Goal: Task Accomplishment & Management: Use online tool/utility

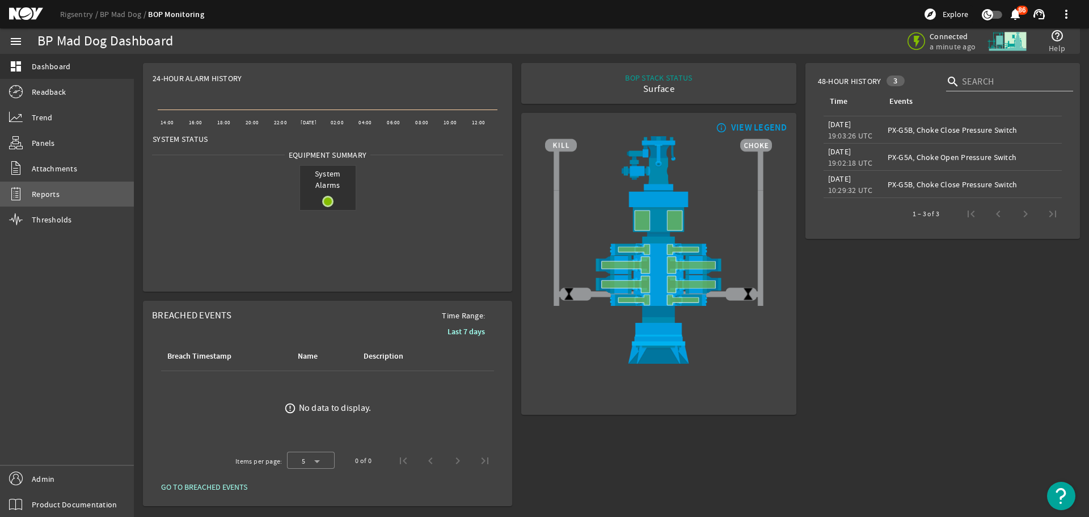
click at [63, 201] on link "Reports" at bounding box center [67, 193] width 134 height 25
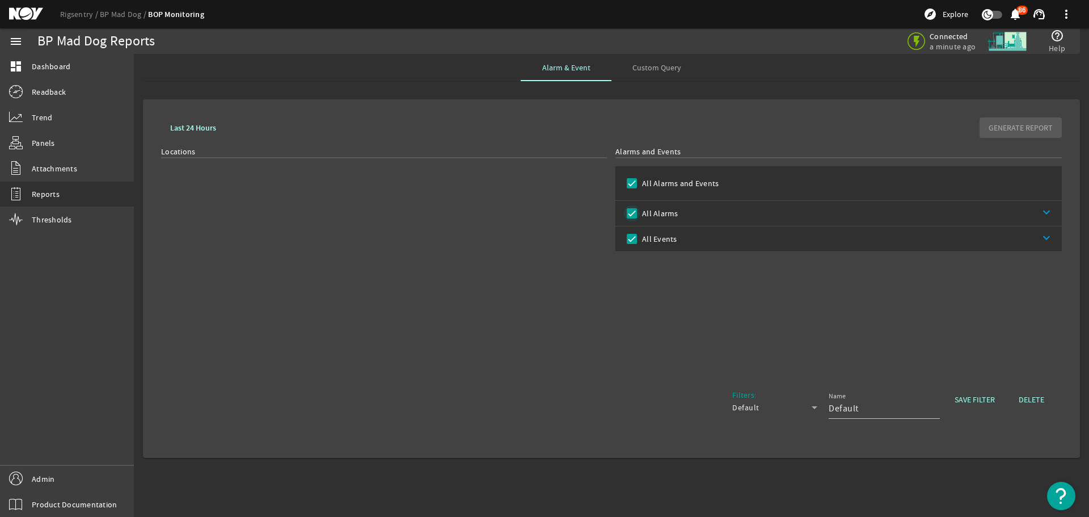
click at [634, 213] on input "All Alarms" at bounding box center [632, 213] width 16 height 16
click at [1043, 239] on link "keyboard_arrow_down" at bounding box center [869, 238] width 385 height 25
click at [695, 237] on link "keyboard_arrow_up" at bounding box center [869, 238] width 385 height 25
click at [883, 401] on input "Default" at bounding box center [879, 408] width 102 height 14
click at [680, 66] on div "Custom Query" at bounding box center [656, 67] width 91 height 27
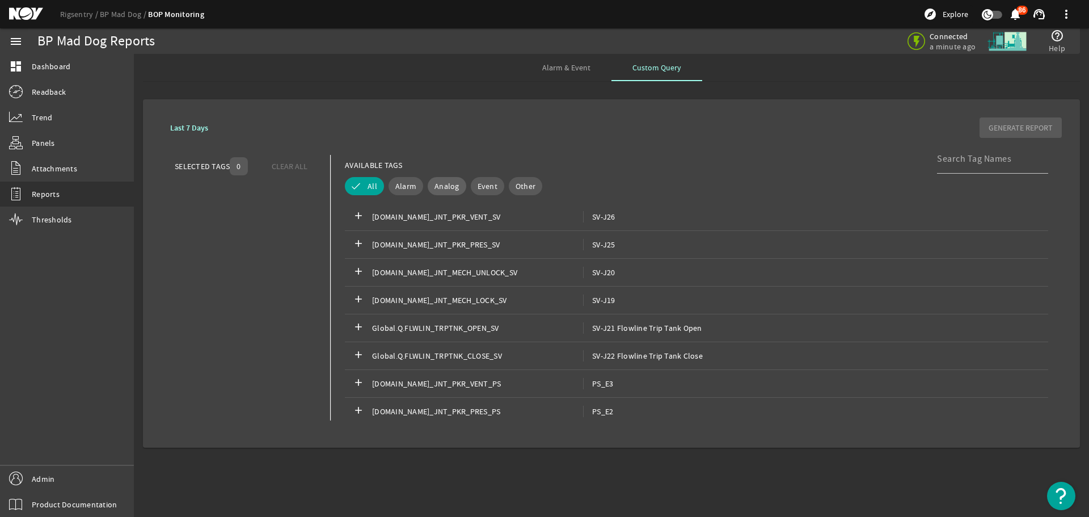
click at [441, 185] on span "Analog" at bounding box center [446, 185] width 25 height 11
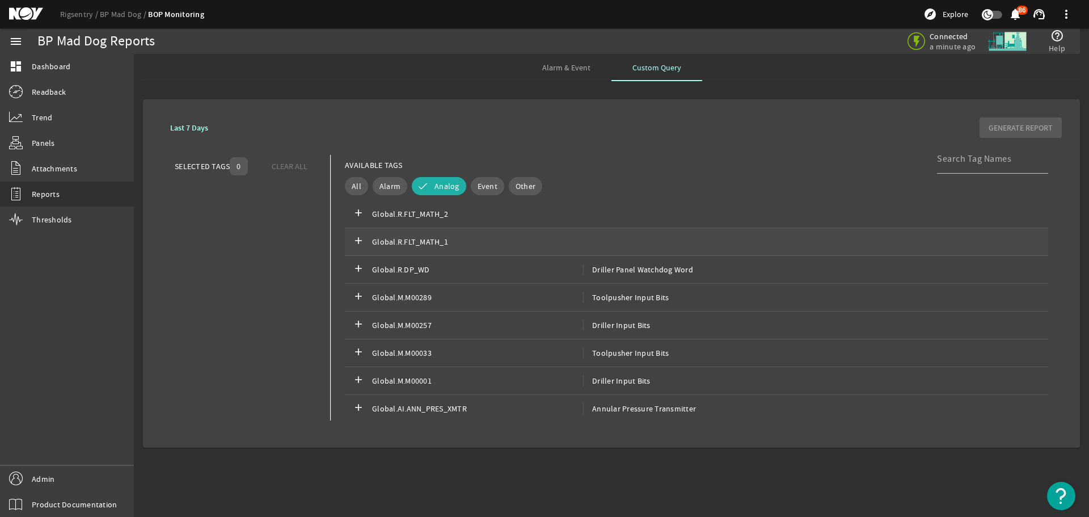
scroll to position [2506, 0]
click at [663, 409] on span "Annular Pressure Transmitter" at bounding box center [639, 405] width 113 height 11
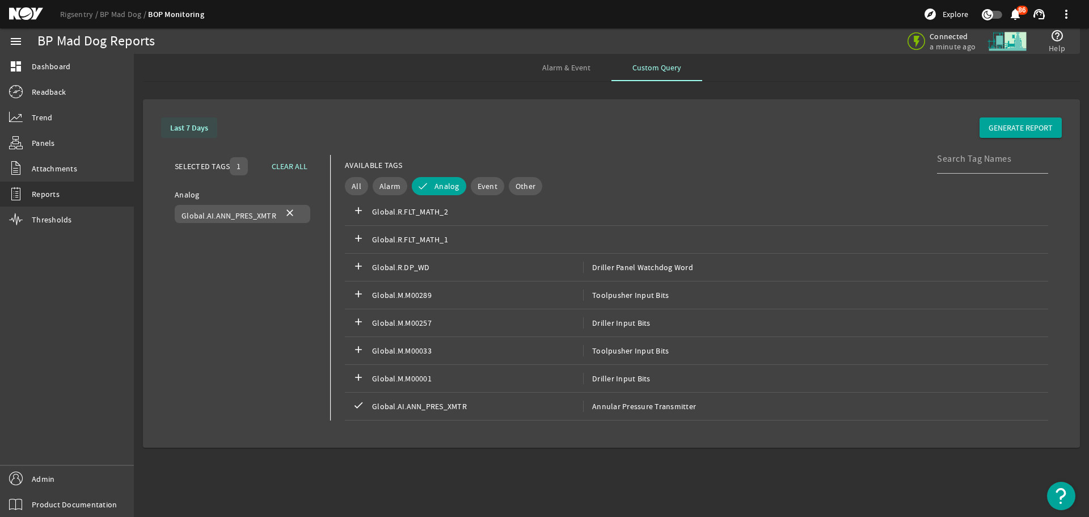
click at [197, 129] on b "Last 7 Days" at bounding box center [189, 127] width 38 height 11
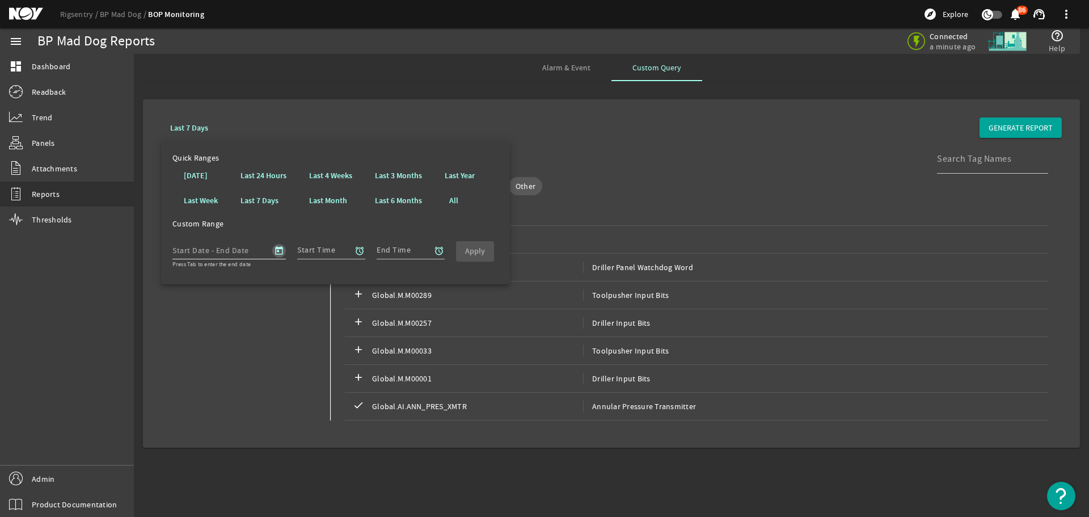
click at [280, 246] on span "Open calendar" at bounding box center [278, 250] width 27 height 27
click at [219, 280] on span "[DATE]" at bounding box center [204, 283] width 31 height 10
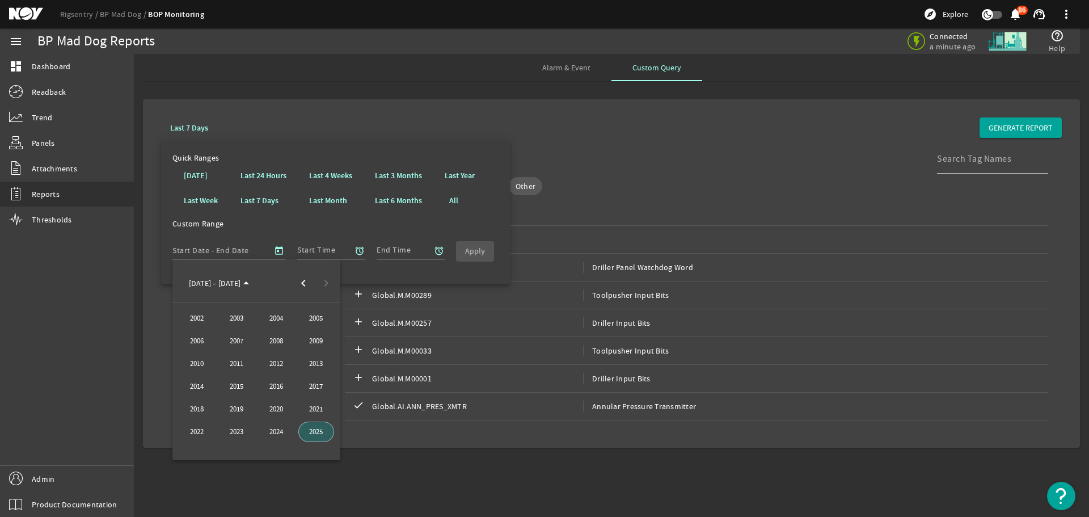
click at [273, 433] on span "2024" at bounding box center [277, 431] width 36 height 20
click at [310, 386] on span "DEC" at bounding box center [316, 386] width 36 height 20
click at [193, 349] on span "1" at bounding box center [188, 353] width 20 height 20
type input "[DATE]"
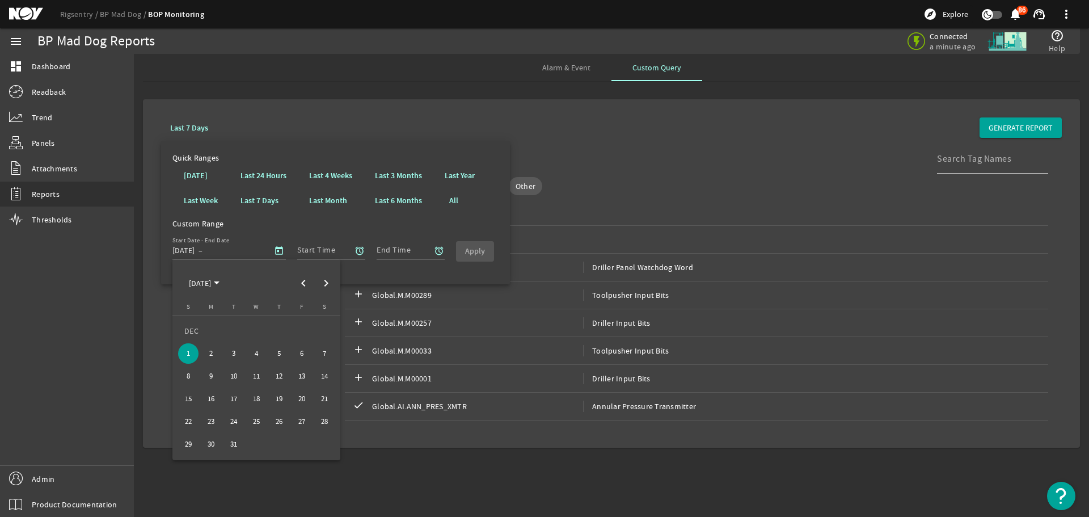
click at [396, 250] on div at bounding box center [544, 258] width 1089 height 517
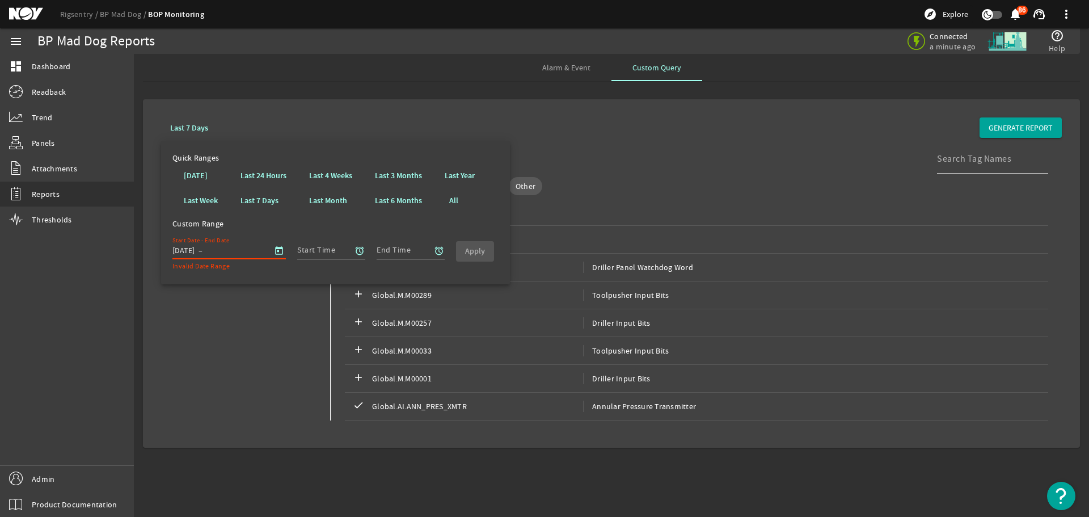
click at [223, 251] on input "text" at bounding box center [228, 250] width 46 height 14
type input "00:00"
drag, startPoint x: 240, startPoint y: 268, endPoint x: 252, endPoint y: 259, distance: 14.6
click at [252, 260] on mat-error "Invalid Date Range" at bounding box center [228, 265] width 113 height 12
click at [322, 250] on input "Start Time" at bounding box center [326, 250] width 59 height 14
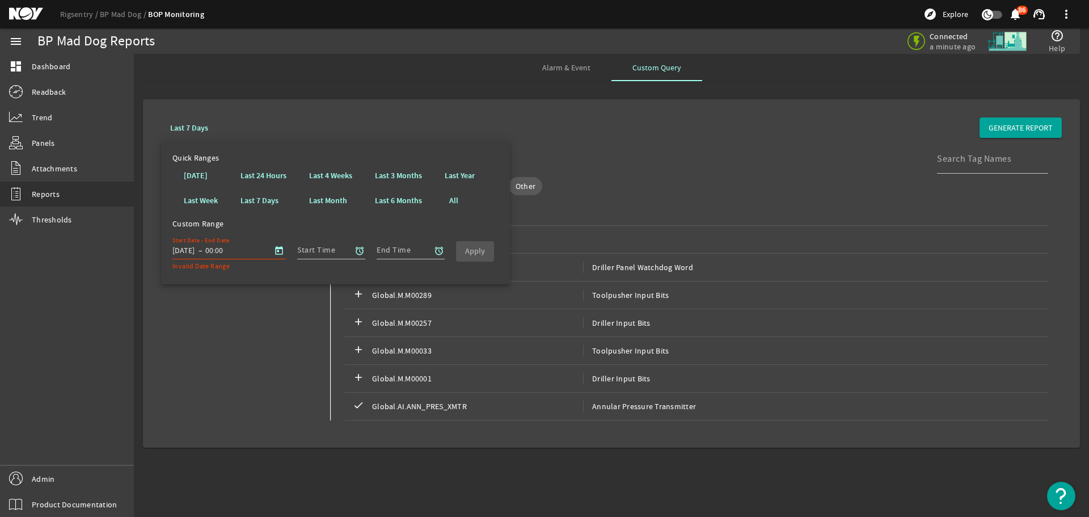
drag, startPoint x: 246, startPoint y: 340, endPoint x: 279, endPoint y: 215, distance: 128.6
click at [250, 333] on div "Analog Global.AI.ANN_PRES_XMTR close" at bounding box center [246, 312] width 142 height 246
click at [396, 194] on span at bounding box center [398, 200] width 65 height 27
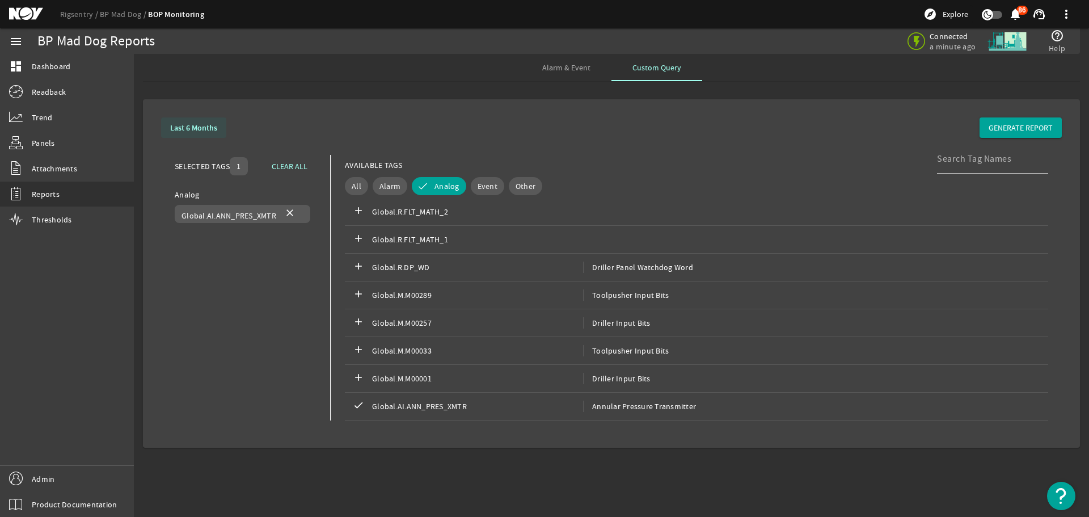
drag, startPoint x: 209, startPoint y: 125, endPoint x: 220, endPoint y: 126, distance: 10.8
click at [210, 124] on b "Last 6 Months" at bounding box center [193, 127] width 47 height 11
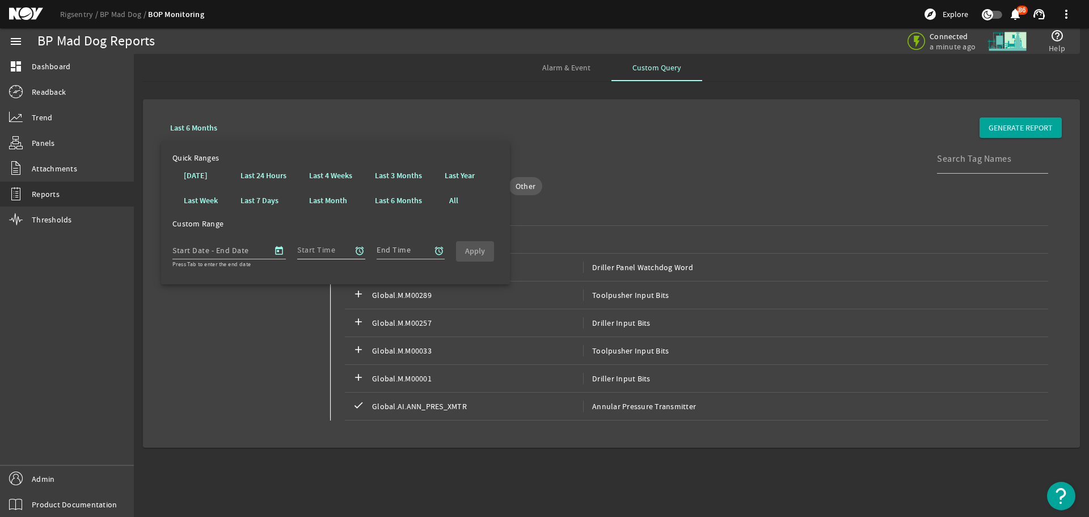
click at [318, 242] on div "Start Time" at bounding box center [326, 248] width 59 height 29
click at [358, 248] on mat-icon "alarm" at bounding box center [359, 251] width 10 height 10
click at [232, 251] on div at bounding box center [544, 258] width 1089 height 517
click at [278, 246] on div at bounding box center [544, 258] width 1089 height 517
click at [277, 249] on div at bounding box center [544, 258] width 1089 height 517
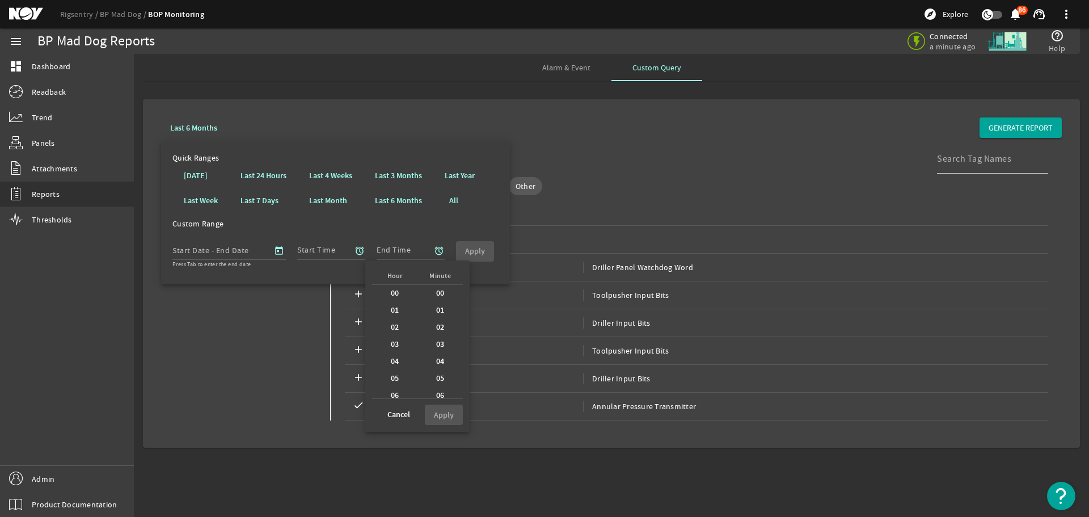
click at [240, 246] on div at bounding box center [544, 258] width 1089 height 517
click at [256, 320] on div at bounding box center [544, 258] width 1089 height 517
click at [347, 248] on div at bounding box center [544, 258] width 1089 height 517
click at [362, 247] on div at bounding box center [544, 258] width 1089 height 517
click at [446, 251] on div at bounding box center [544, 258] width 1089 height 517
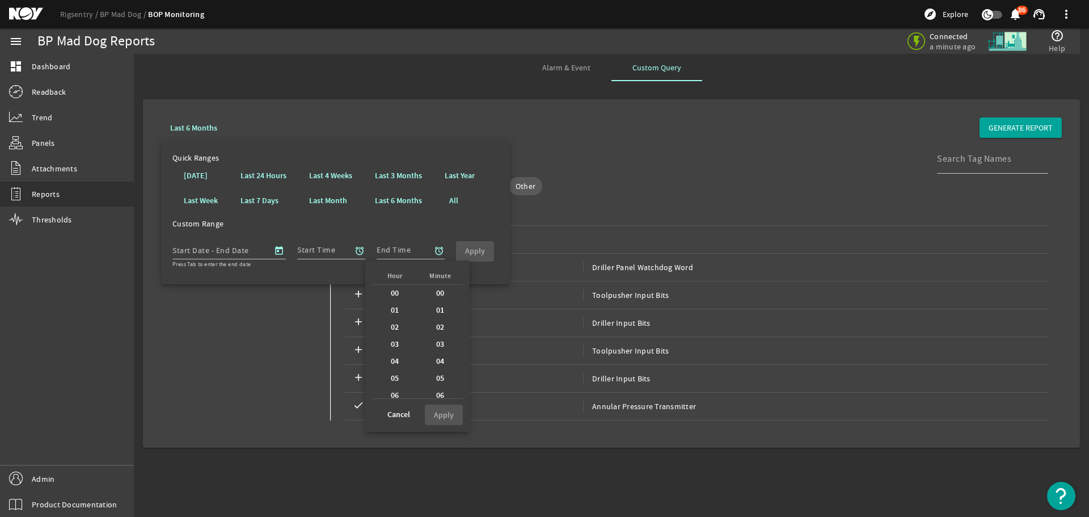
drag, startPoint x: 442, startPoint y: 247, endPoint x: 688, endPoint y: 147, distance: 265.3
click at [442, 246] on div at bounding box center [544, 258] width 1089 height 517
drag, startPoint x: 813, startPoint y: 100, endPoint x: 775, endPoint y: 115, distance: 40.6
click at [810, 103] on div at bounding box center [544, 258] width 1089 height 517
click at [267, 174] on div at bounding box center [544, 258] width 1089 height 517
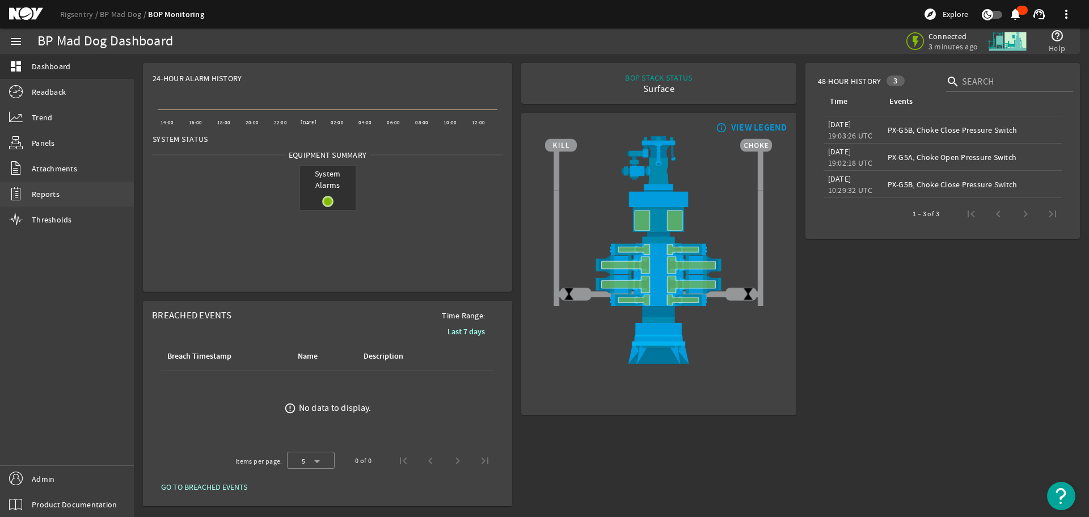
click at [76, 193] on link "Reports" at bounding box center [67, 193] width 134 height 25
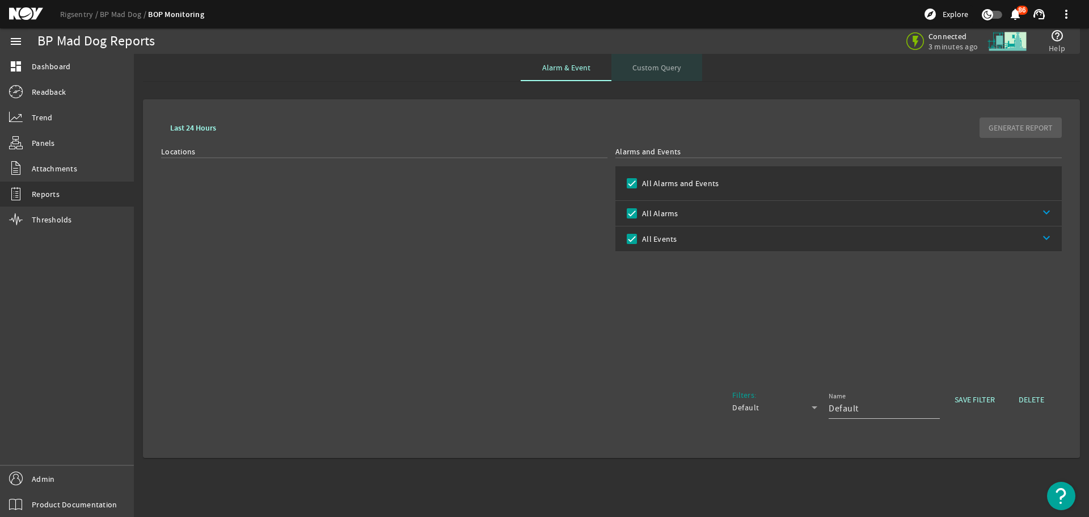
click at [645, 70] on span "Custom Query" at bounding box center [656, 68] width 49 height 8
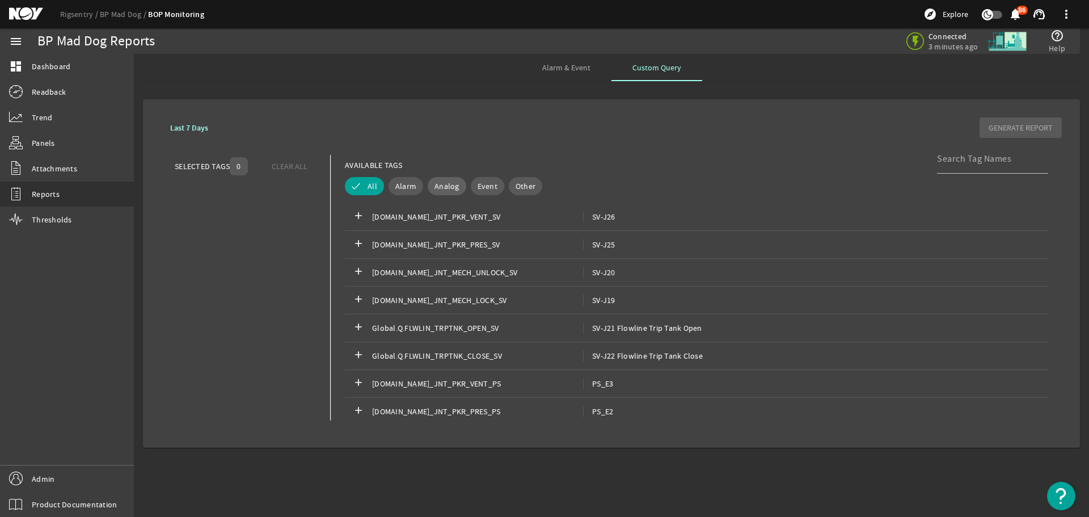
click at [446, 180] on span "Analog" at bounding box center [446, 185] width 25 height 11
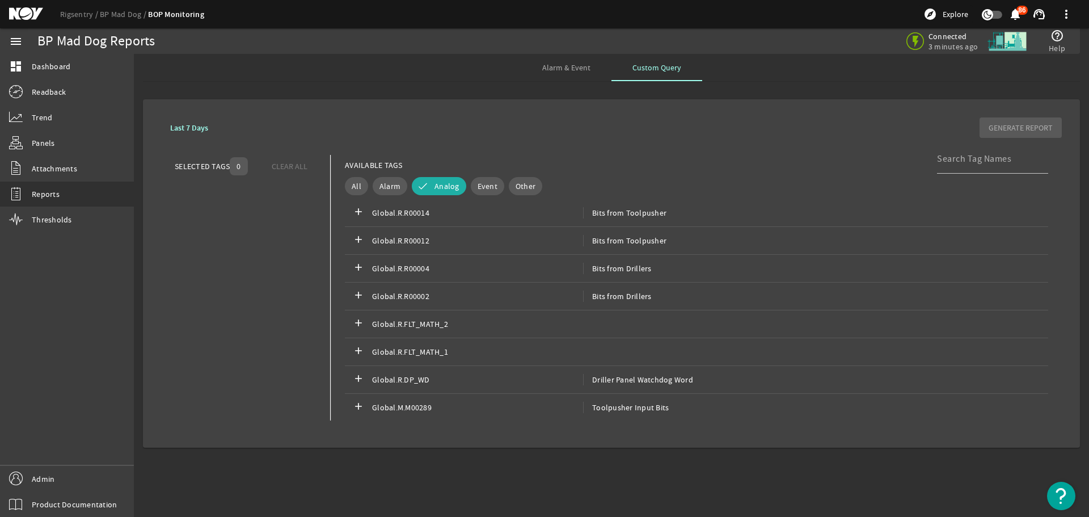
scroll to position [2501, 0]
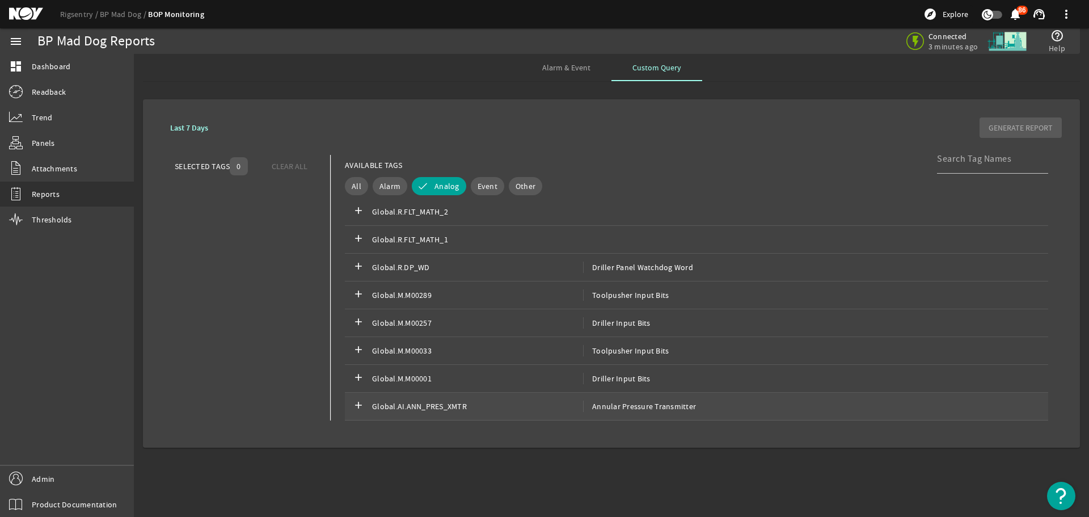
click at [480, 408] on span "Global.AI.ANN_PRES_XMTR" at bounding box center [477, 405] width 211 height 11
click at [181, 127] on b "Last 7 Days" at bounding box center [189, 127] width 38 height 11
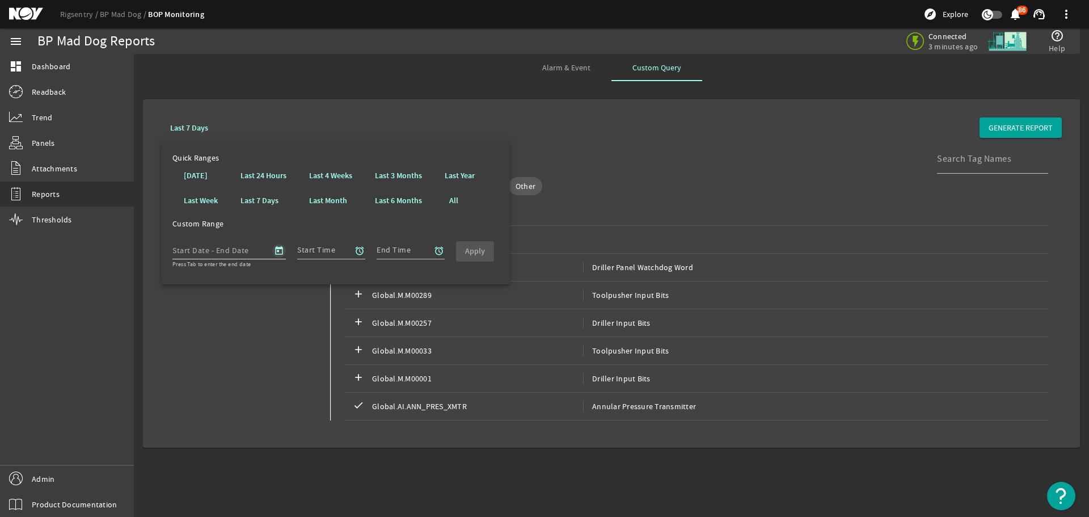
click at [278, 249] on span "Open calendar" at bounding box center [278, 250] width 27 height 27
click at [303, 286] on span "Previous month" at bounding box center [303, 283] width 23 height 23
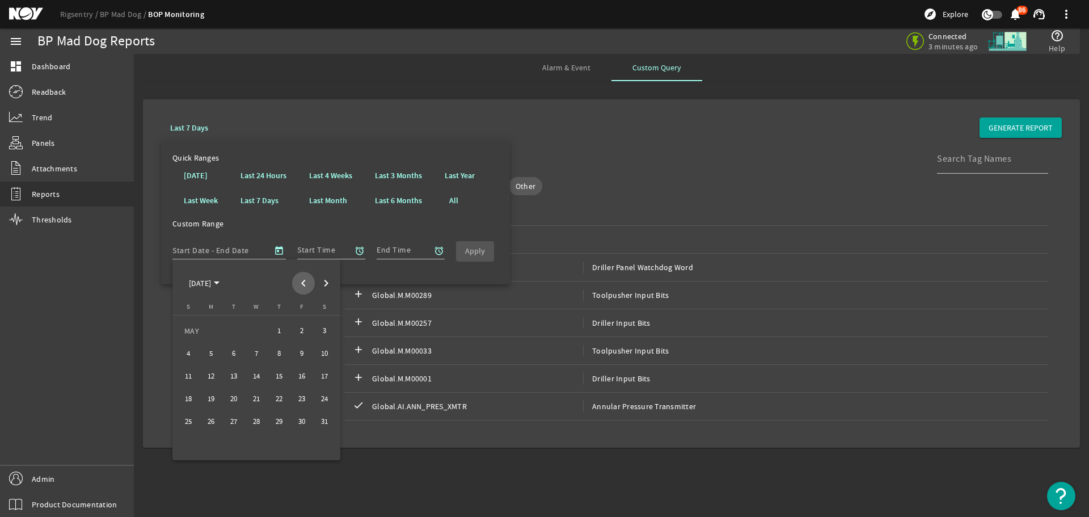
click at [303, 286] on span "Previous month" at bounding box center [303, 283] width 23 height 23
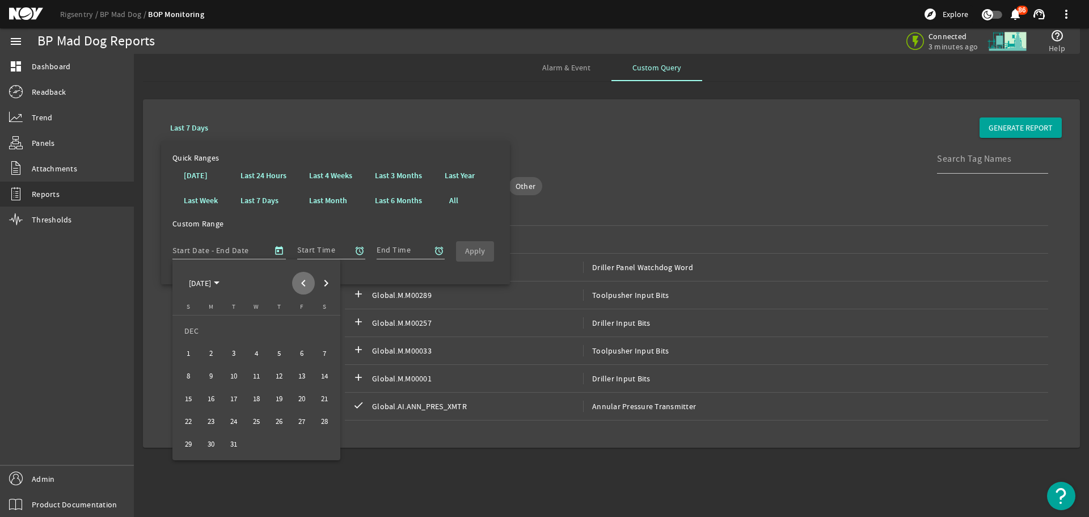
click at [303, 286] on span "Previous month" at bounding box center [303, 283] width 23 height 23
click at [325, 284] on span "Next month" at bounding box center [326, 283] width 23 height 23
click at [186, 356] on span "1" at bounding box center [188, 353] width 20 height 20
type input "[DATE]"
click at [219, 278] on span "[DATE]" at bounding box center [204, 283] width 31 height 10
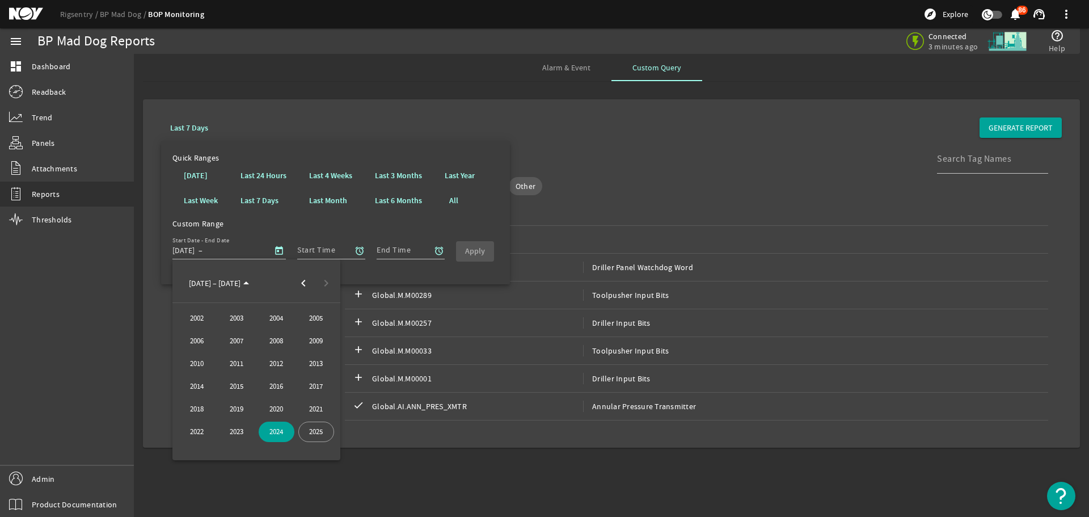
click at [329, 432] on span "2025" at bounding box center [316, 431] width 36 height 20
click at [195, 381] on span "SEP" at bounding box center [197, 386] width 36 height 20
click at [229, 399] on span "16" at bounding box center [233, 398] width 20 height 20
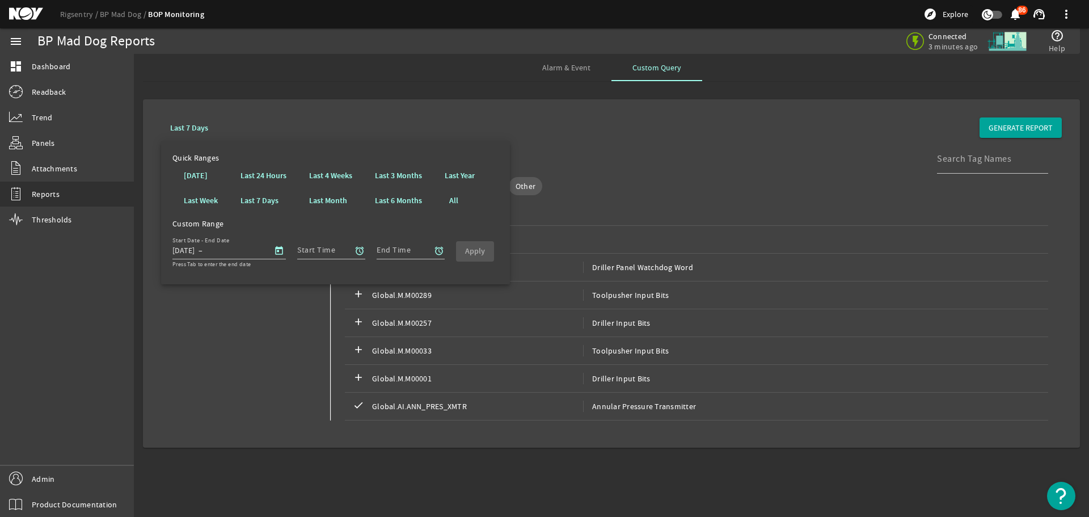
type input "9/16/2025"
click at [322, 251] on input "Start Time" at bounding box center [326, 250] width 59 height 14
click at [356, 252] on mat-icon "alarm" at bounding box center [359, 251] width 10 height 10
click at [393, 292] on b "00" at bounding box center [395, 293] width 9 height 11
click at [437, 290] on b "00" at bounding box center [440, 293] width 9 height 11
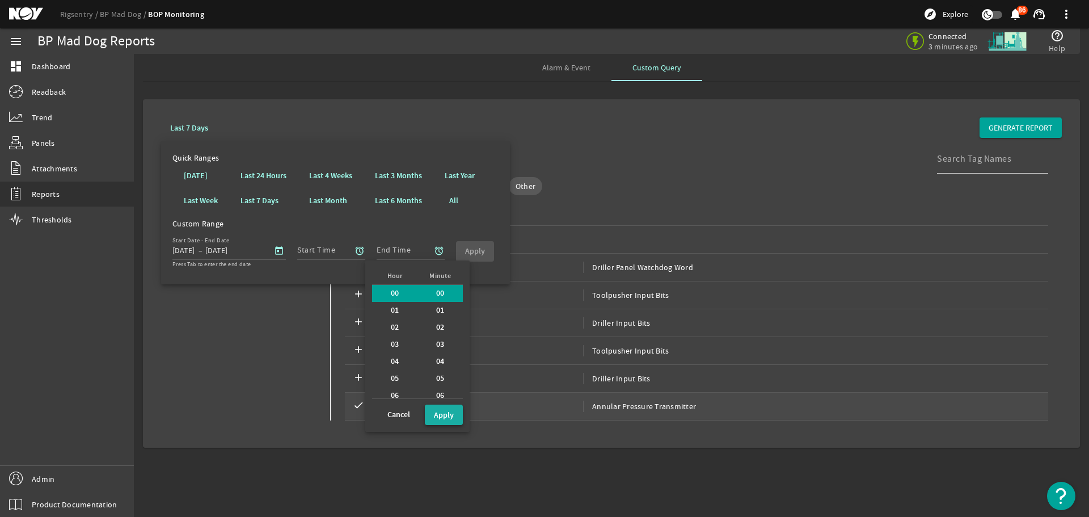
drag, startPoint x: 445, startPoint y: 412, endPoint x: 446, endPoint y: 400, distance: 12.0
click at [445, 404] on button "Apply" at bounding box center [444, 414] width 38 height 20
type input "00:00"
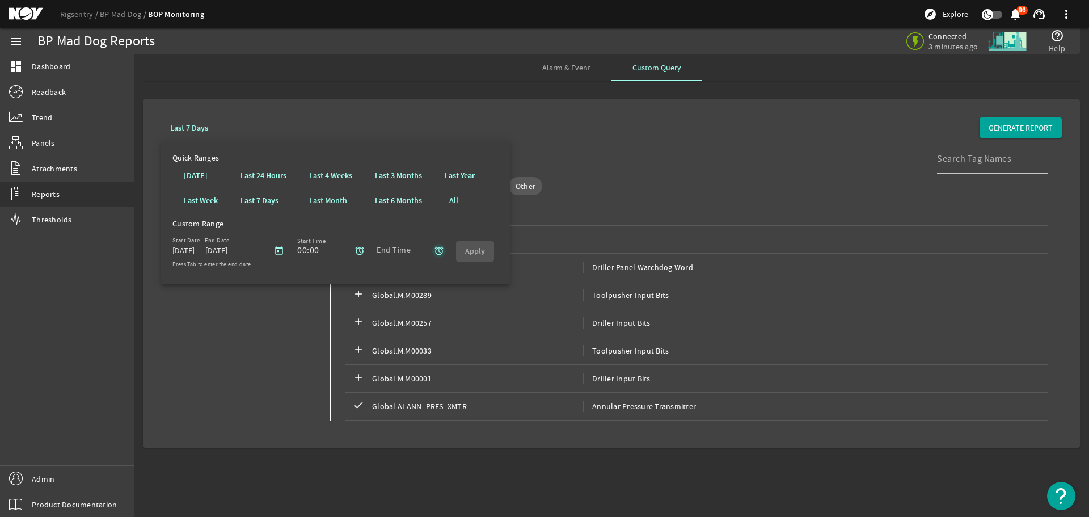
click at [439, 253] on mat-icon "alarm" at bounding box center [439, 251] width 10 height 10
drag, startPoint x: 470, startPoint y: 290, endPoint x: 488, endPoint y: 290, distance: 18.2
click at [471, 290] on b "00" at bounding box center [474, 293] width 9 height 11
click at [519, 294] on div "00" at bounding box center [519, 293] width 45 height 17
click at [527, 413] on b "Apply" at bounding box center [523, 414] width 20 height 11
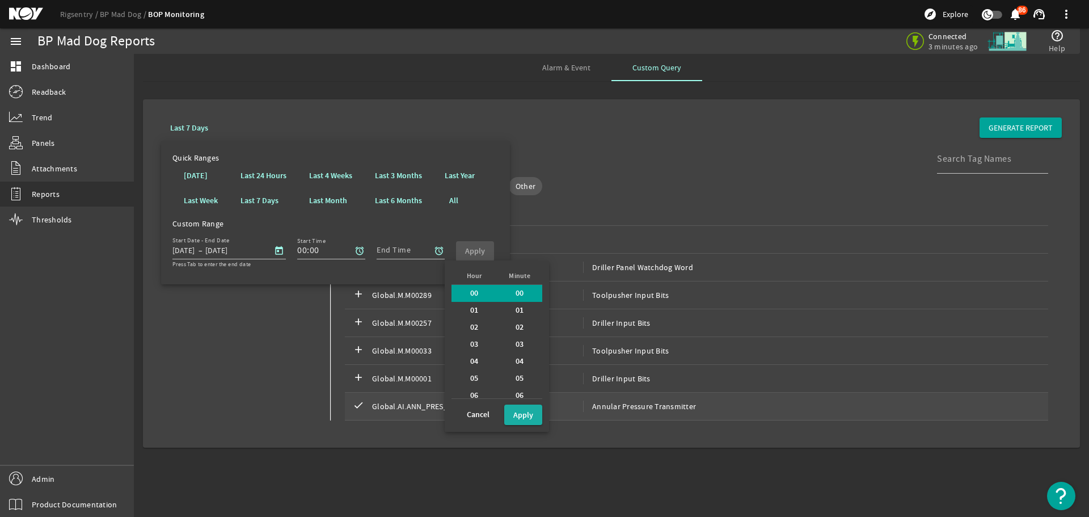
type input "00:00"
click at [474, 251] on b "Apply" at bounding box center [475, 251] width 20 height 11
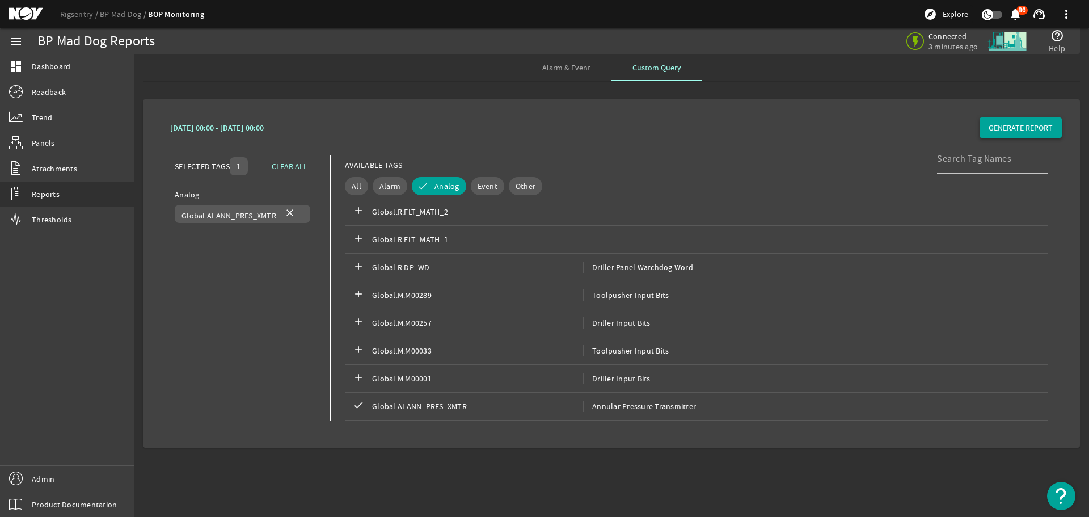
click at [1014, 129] on span "GENERATE REPORT" at bounding box center [1020, 127] width 64 height 11
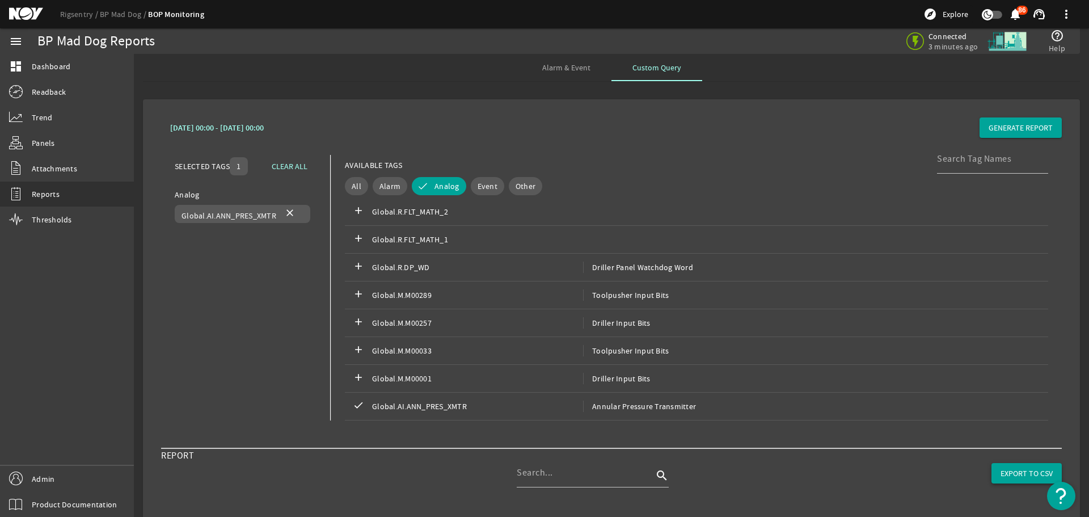
click at [1000, 476] on span "EXPORT TO CSV" at bounding box center [1026, 472] width 52 height 11
click at [292, 170] on span "CLEAR ALL" at bounding box center [290, 165] width 36 height 11
click at [627, 403] on span "Annular Pressure Transmitter" at bounding box center [639, 405] width 113 height 11
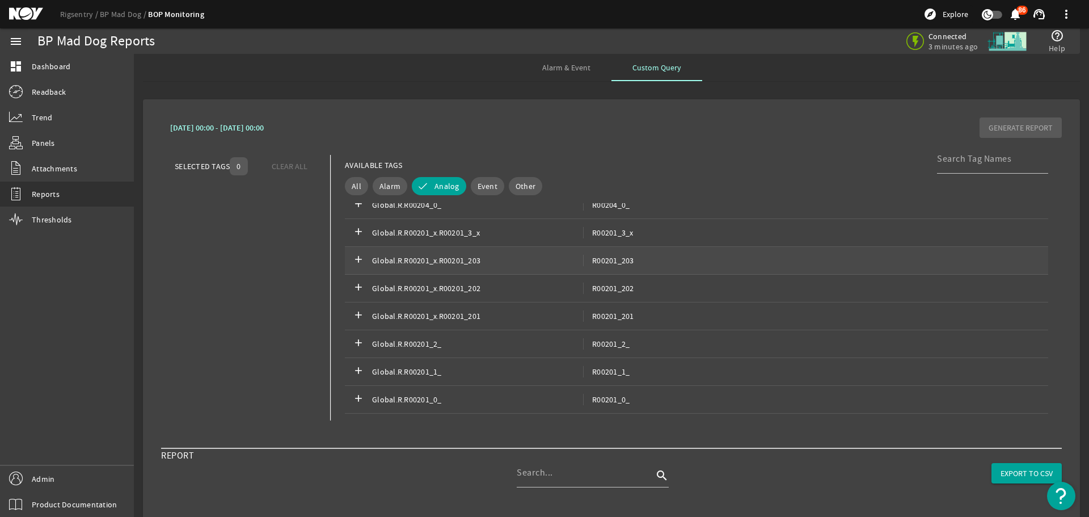
scroll to position [2161, 0]
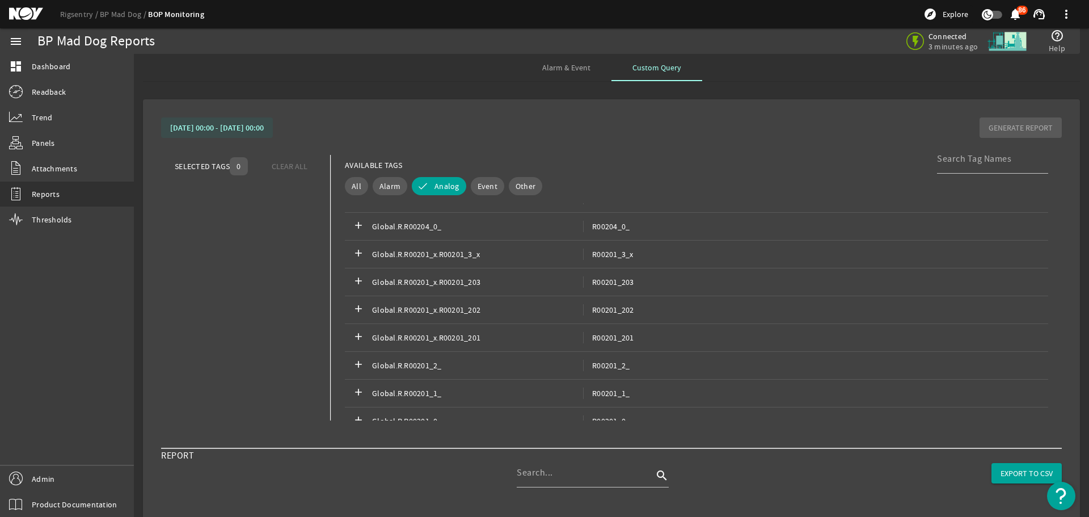
click at [273, 134] on span at bounding box center [217, 127] width 112 height 27
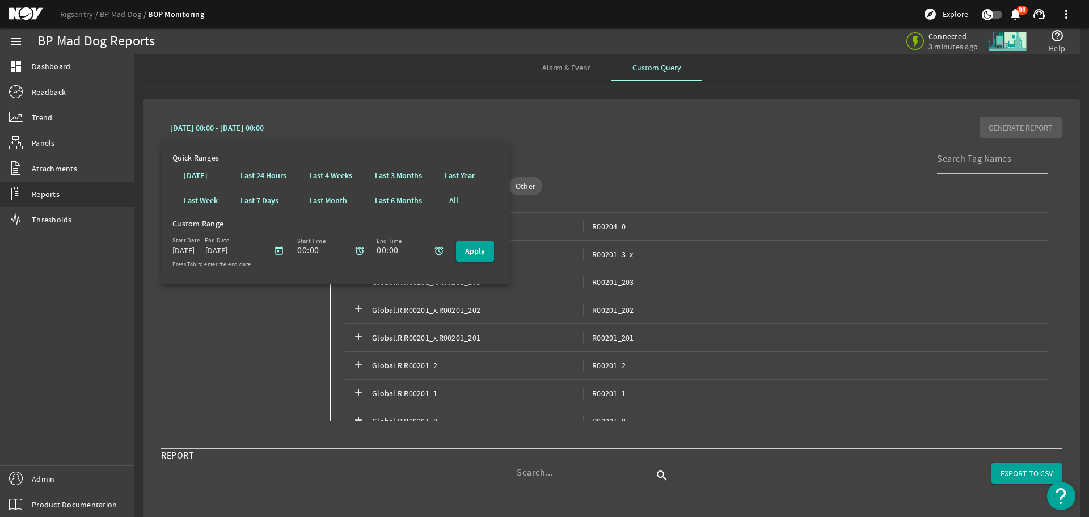
click at [383, 200] on b "Last 6 Months" at bounding box center [398, 200] width 47 height 11
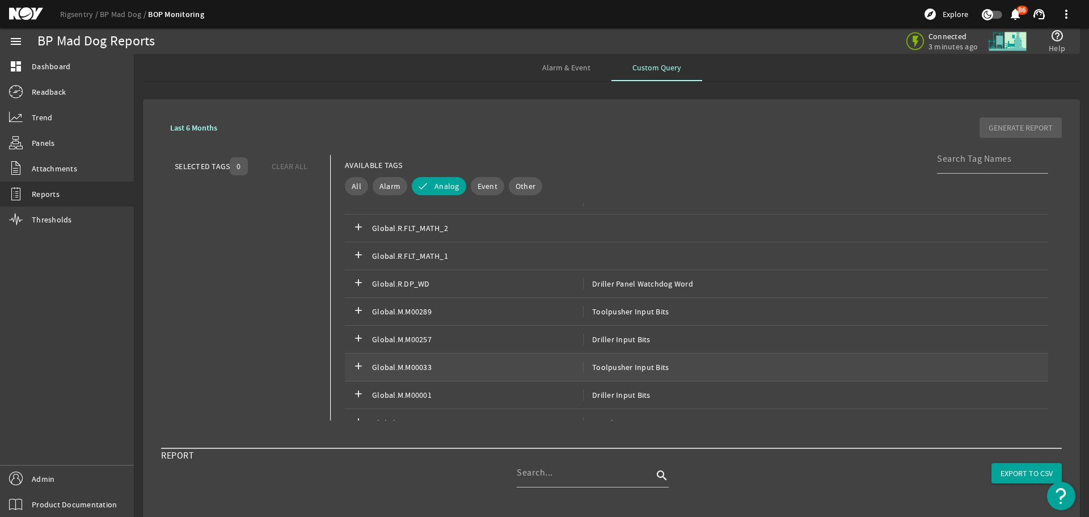
scroll to position [2496, 0]
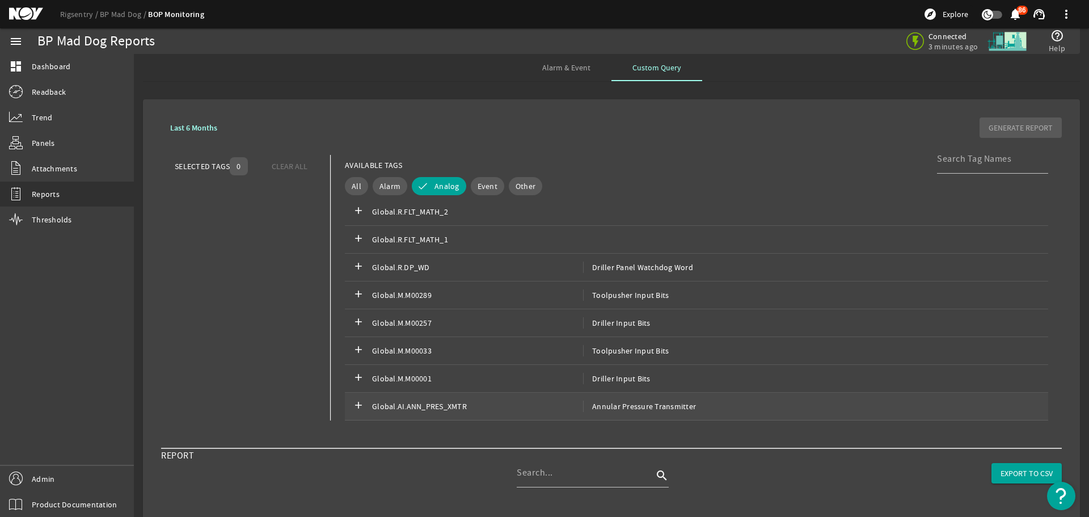
click at [434, 407] on span "Global.AI.ANN_PRES_XMTR" at bounding box center [477, 405] width 211 height 11
click at [1031, 130] on span "GENERATE REPORT" at bounding box center [1020, 127] width 64 height 11
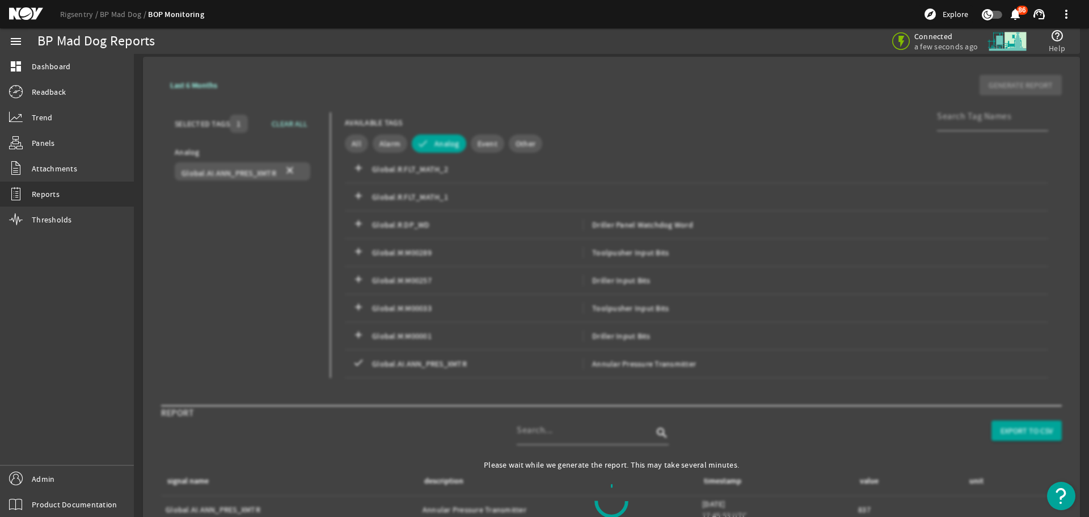
scroll to position [0, 0]
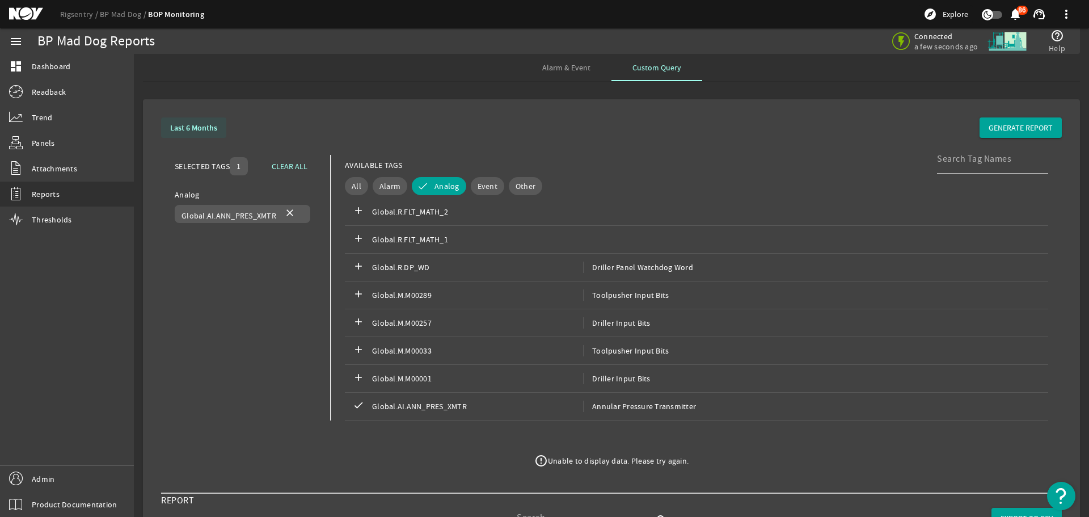
click at [203, 123] on b "Last 6 Months" at bounding box center [193, 127] width 47 height 11
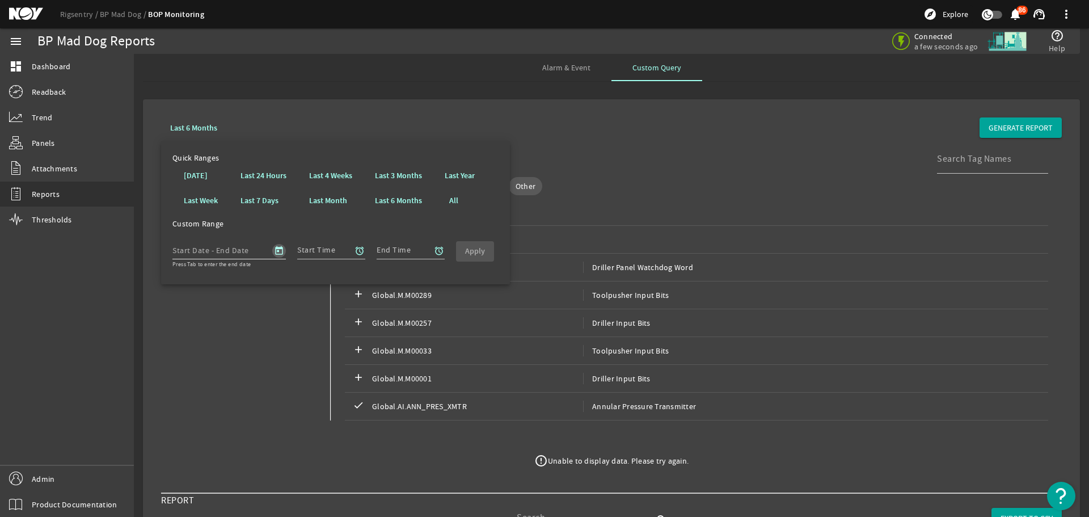
click at [280, 251] on span "Open calendar" at bounding box center [278, 250] width 27 height 27
click at [219, 280] on span "[DATE]" at bounding box center [204, 283] width 31 height 10
click at [222, 280] on span "[DATE] – [DATE]" at bounding box center [215, 283] width 52 height 10
click at [306, 282] on span "Previous month" at bounding box center [303, 283] width 23 height 23
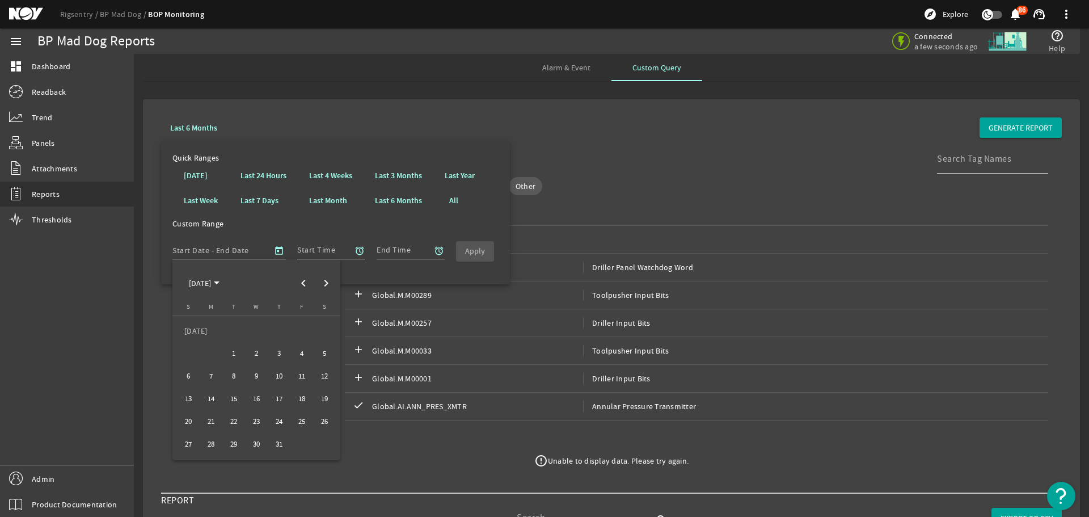
click at [233, 354] on span "1" at bounding box center [233, 353] width 20 height 20
type input "7/1/2025"
click at [219, 283] on polygon "Choose month and year" at bounding box center [217, 282] width 6 height 3
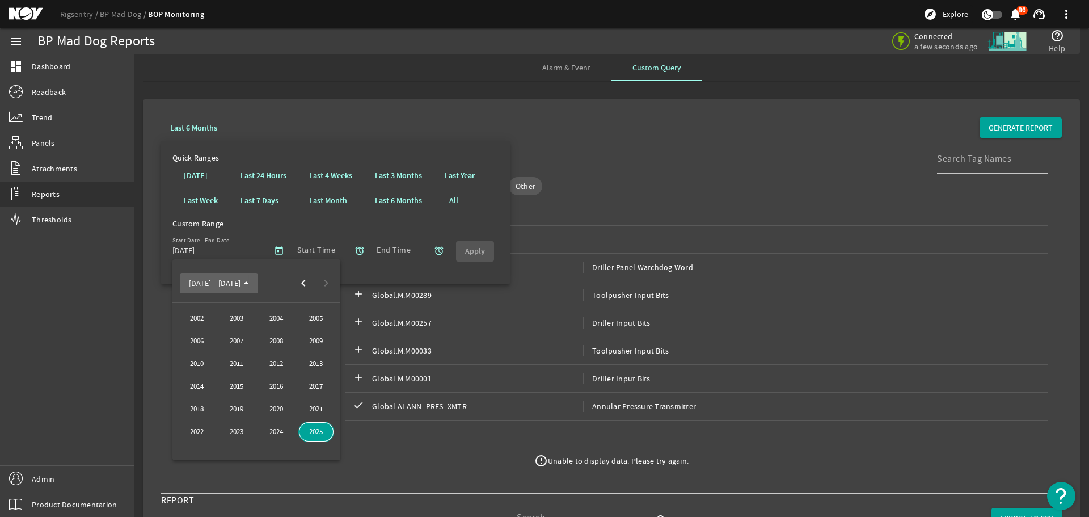
click at [226, 283] on span "[DATE] – [DATE]" at bounding box center [215, 283] width 52 height 10
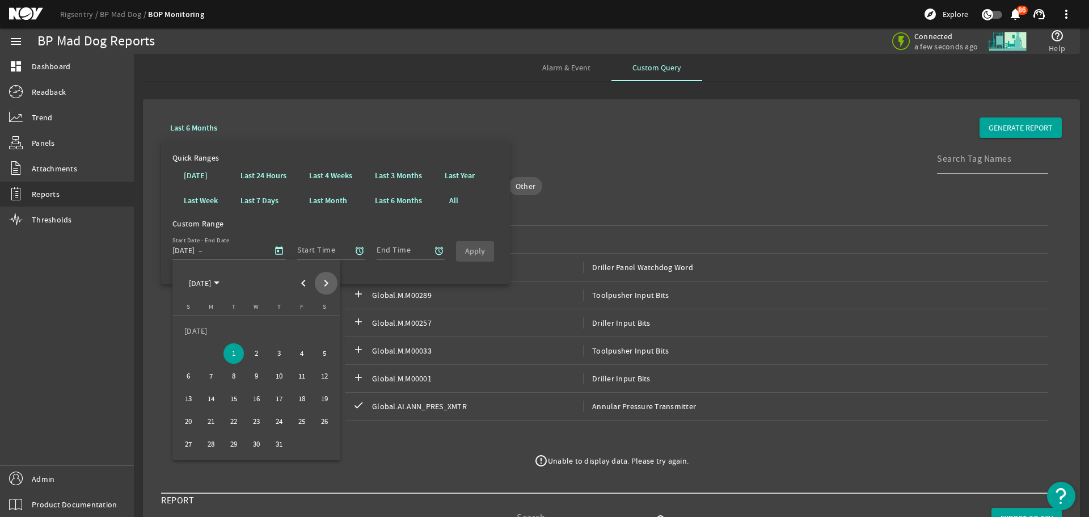
click at [324, 282] on span "Next month" at bounding box center [326, 283] width 23 height 23
click at [324, 282] on div "SEP 2025 SEP 2025" at bounding box center [256, 283] width 162 height 23
click at [234, 399] on span "16" at bounding box center [233, 398] width 20 height 20
type input "9/16/2025"
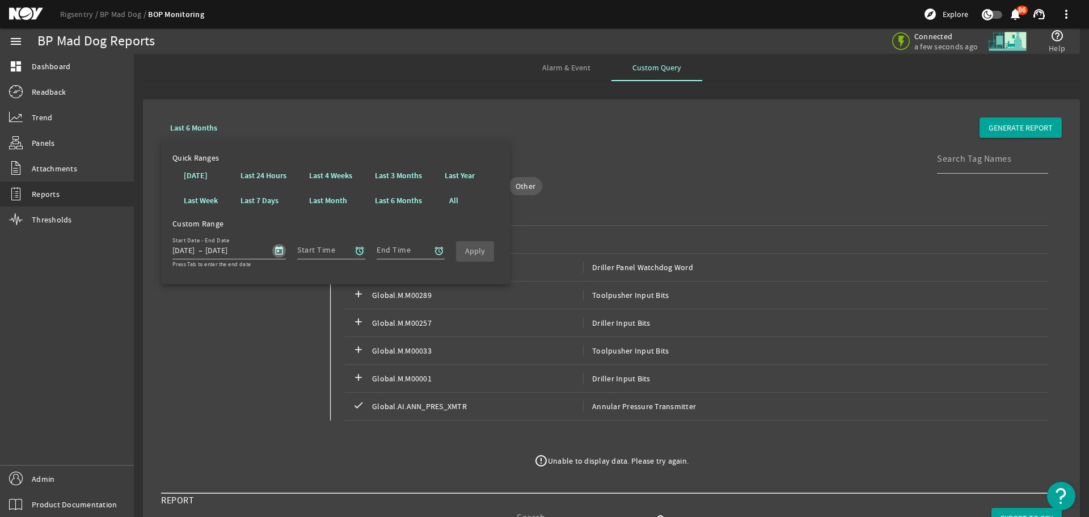
click at [358, 252] on mat-icon "alarm" at bounding box center [359, 251] width 10 height 10
click at [395, 291] on div "00" at bounding box center [394, 293] width 45 height 17
drag, startPoint x: 437, startPoint y: 291, endPoint x: 436, endPoint y: 299, distance: 8.0
click at [437, 294] on b "00" at bounding box center [440, 293] width 9 height 11
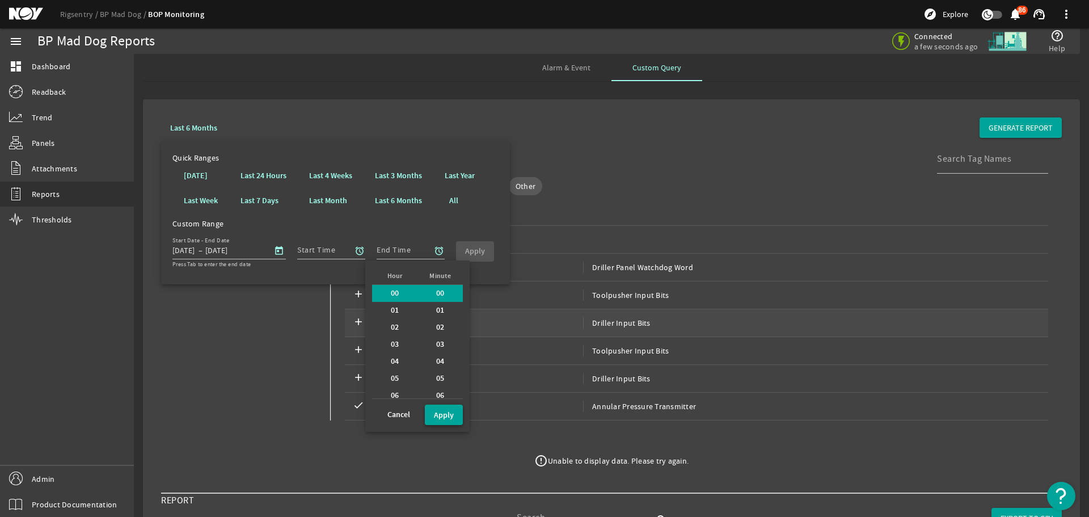
drag, startPoint x: 441, startPoint y: 416, endPoint x: 424, endPoint y: 320, distance: 96.7
click at [438, 404] on button "Apply" at bounding box center [444, 414] width 38 height 20
type input "00:00"
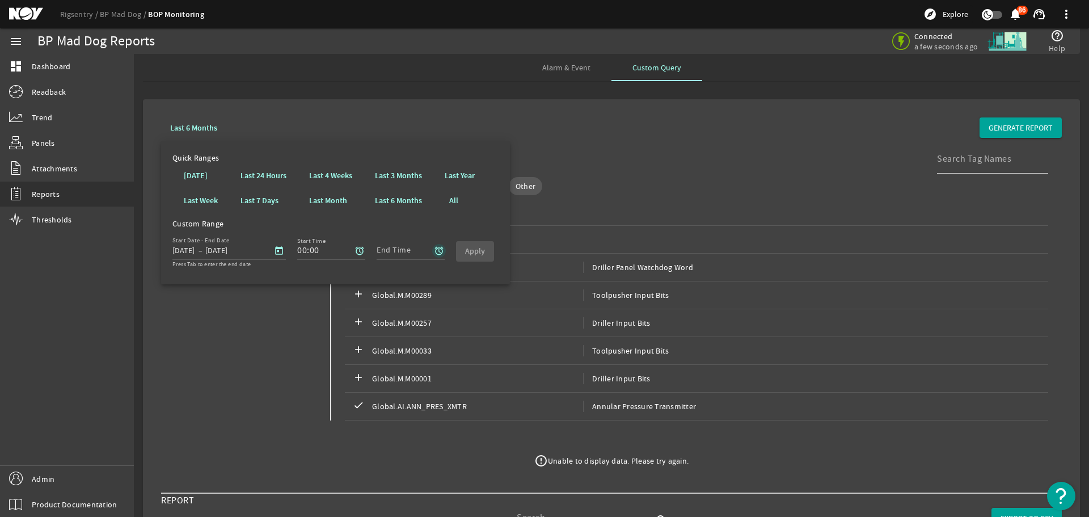
click at [434, 248] on mat-icon "alarm" at bounding box center [439, 251] width 10 height 10
click at [470, 293] on b "00" at bounding box center [474, 293] width 9 height 11
click at [515, 297] on b "00" at bounding box center [519, 293] width 9 height 11
drag, startPoint x: 527, startPoint y: 413, endPoint x: 518, endPoint y: 393, distance: 22.3
click at [527, 411] on b "Apply" at bounding box center [523, 414] width 20 height 11
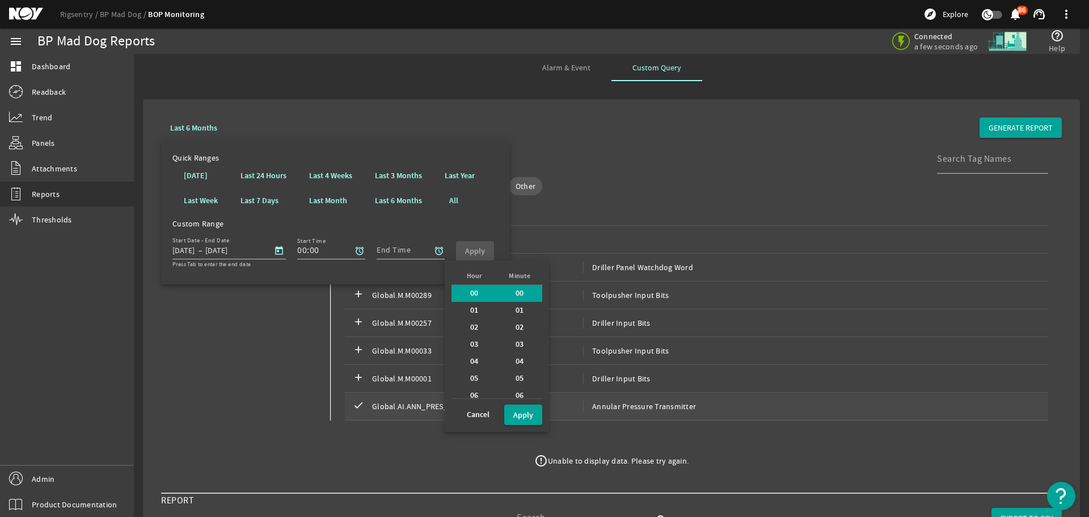
type input "00:00"
click at [471, 248] on b "Apply" at bounding box center [475, 251] width 20 height 11
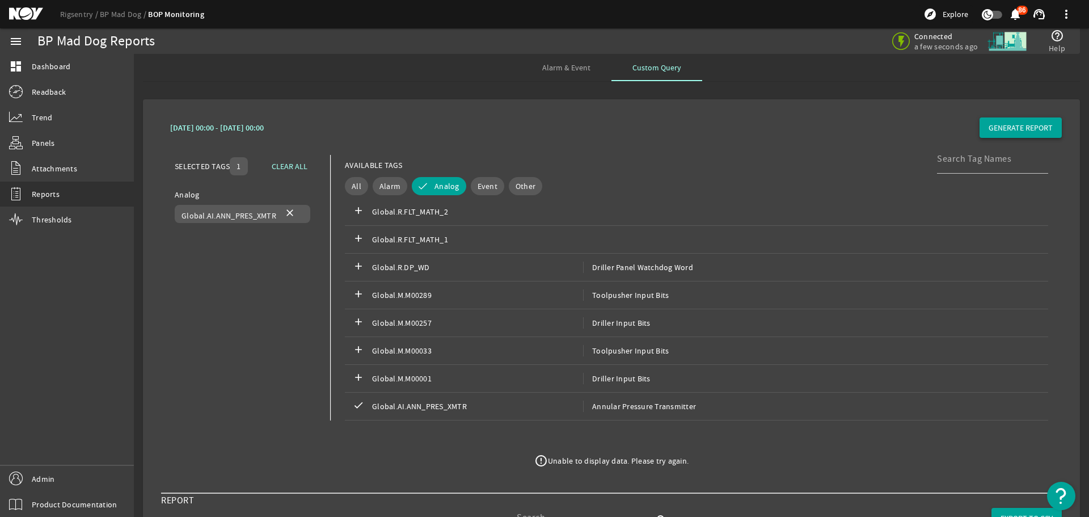
click at [1024, 129] on span "GENERATE REPORT" at bounding box center [1020, 127] width 64 height 11
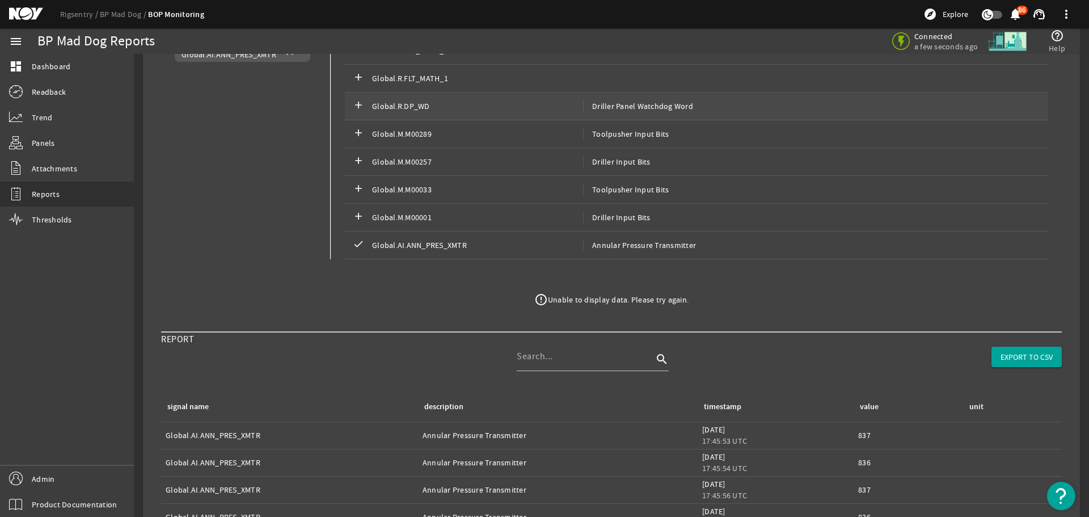
scroll to position [227, 0]
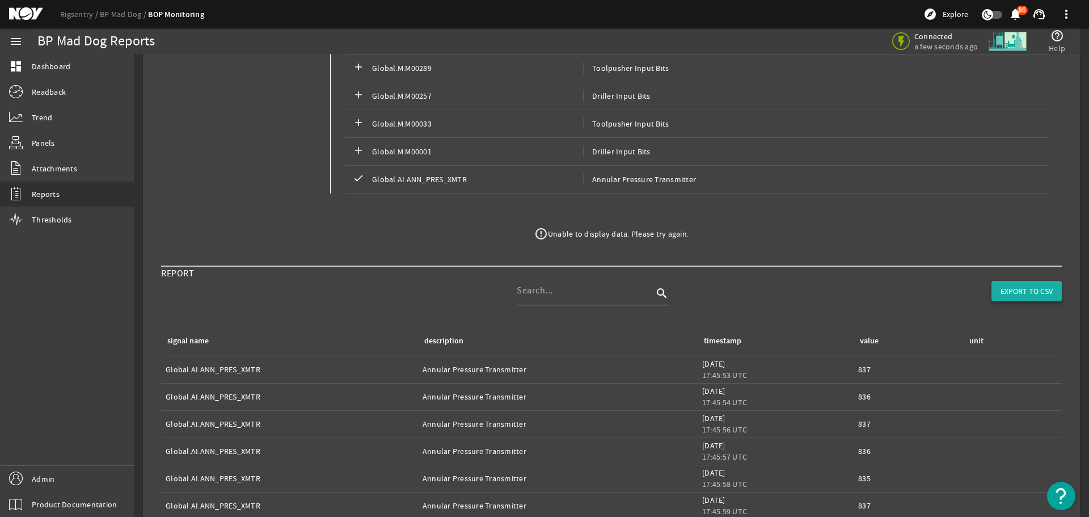
click at [1025, 295] on span "EXPORT TO CSV" at bounding box center [1026, 290] width 52 height 11
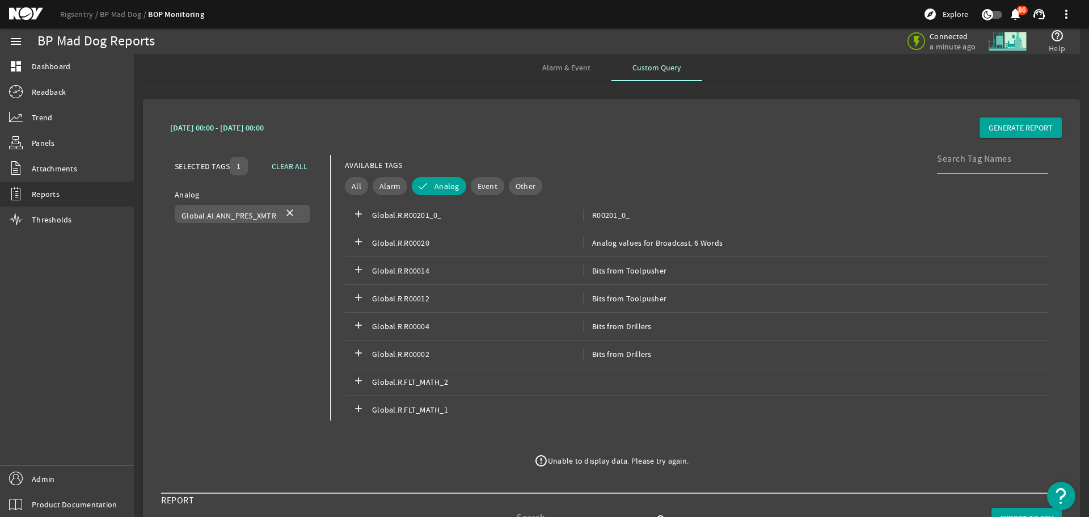
scroll to position [2496, 0]
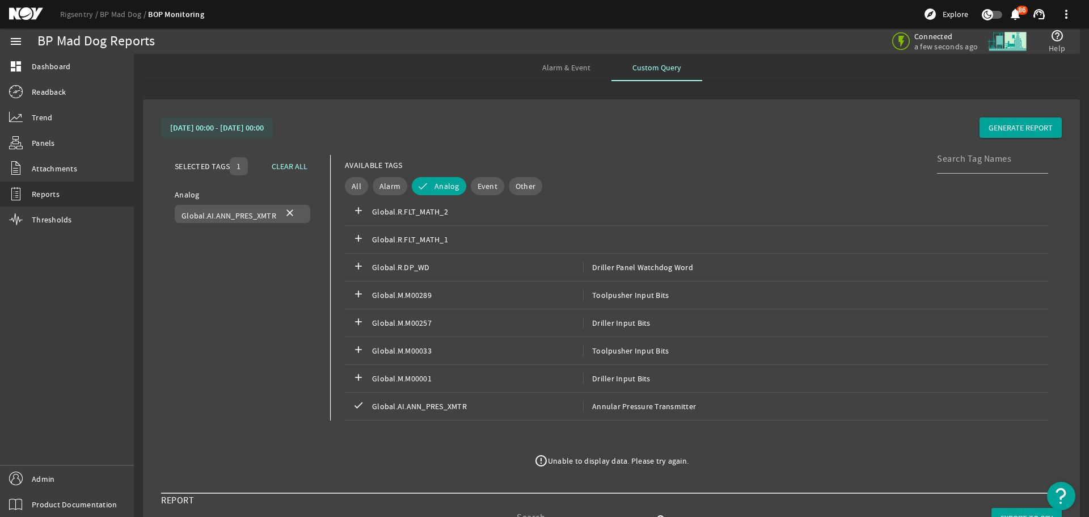
click at [201, 126] on b "June 30, 2025 00:00 - September 15, 2025 00:00" at bounding box center [217, 127] width 94 height 11
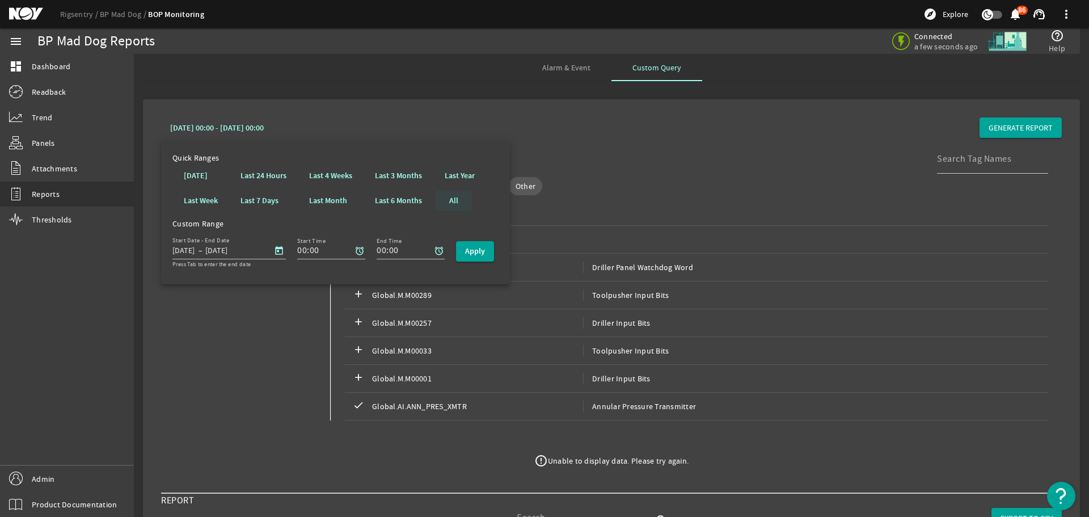
click at [451, 200] on b "All" at bounding box center [453, 200] width 9 height 11
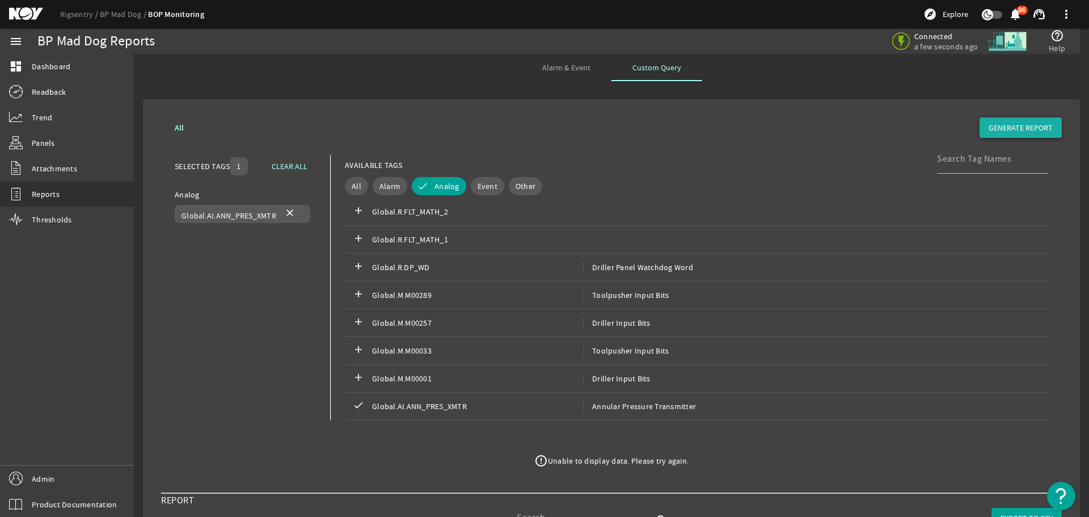
click at [1009, 126] on span "GENERATE REPORT" at bounding box center [1020, 127] width 64 height 11
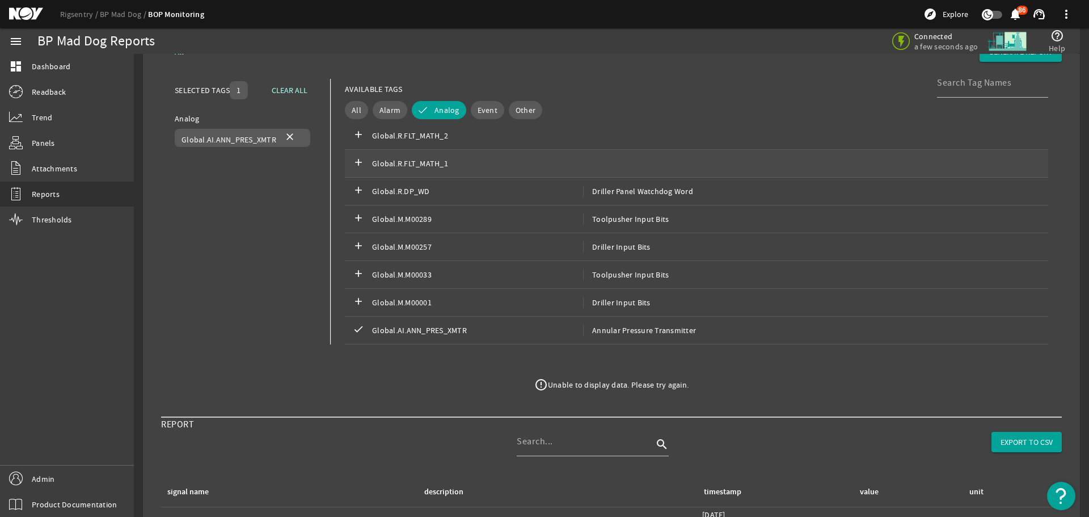
scroll to position [227, 0]
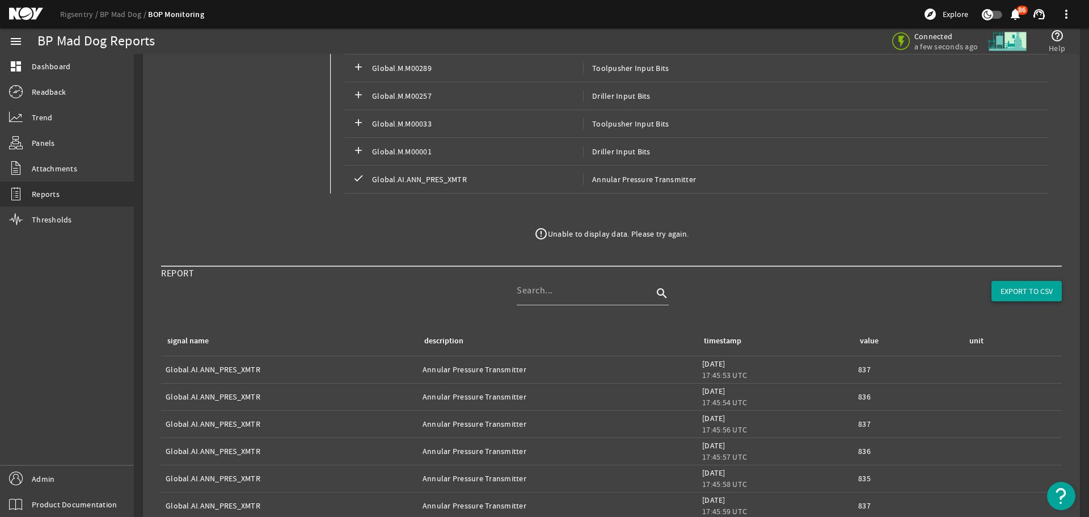
click at [1028, 285] on span "EXPORT TO CSV" at bounding box center [1026, 290] width 52 height 11
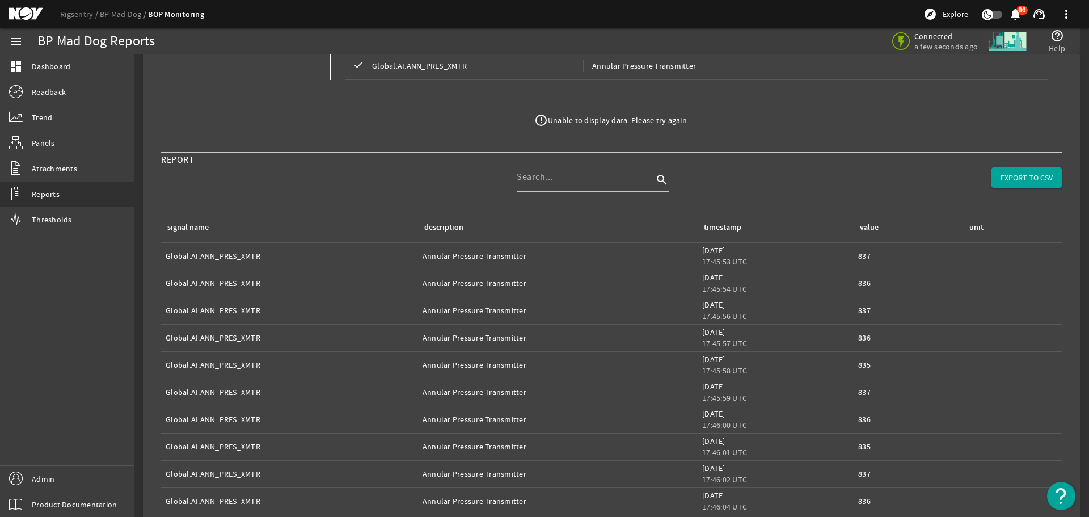
scroll to position [525, 0]
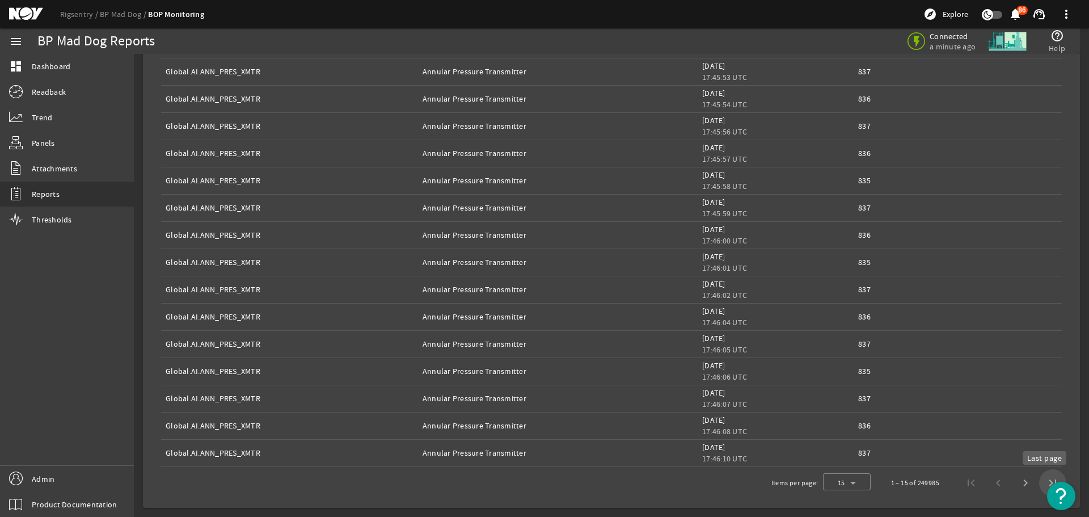
click at [1045, 484] on span "Last page" at bounding box center [1052, 482] width 27 height 27
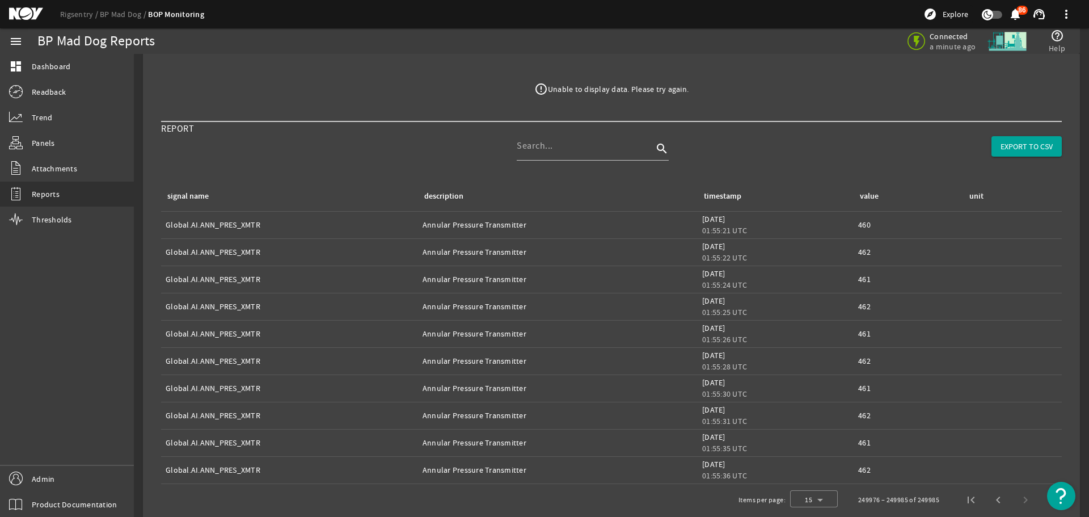
scroll to position [388, 0]
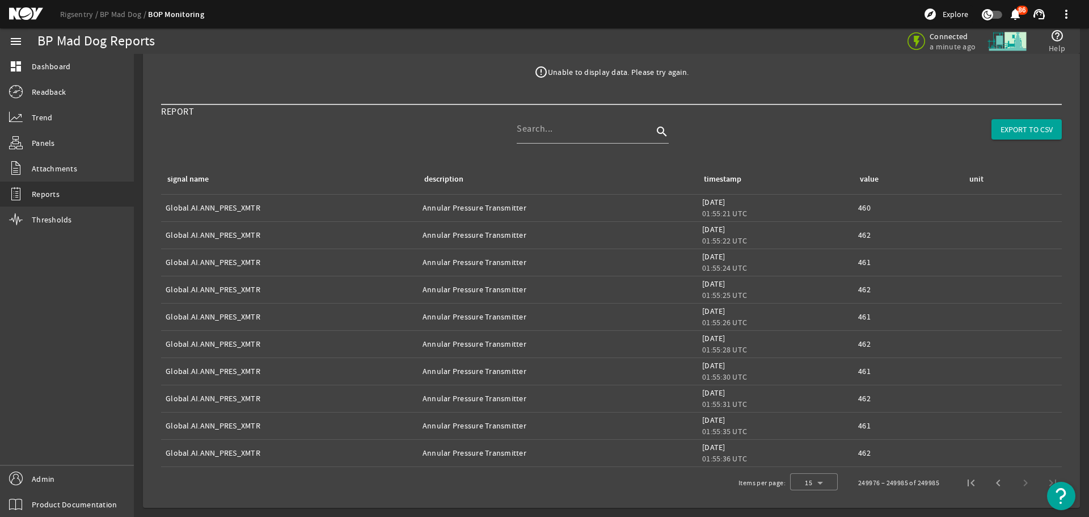
click at [31, 13] on mat-icon at bounding box center [34, 14] width 51 height 14
